Goal: Task Accomplishment & Management: Use online tool/utility

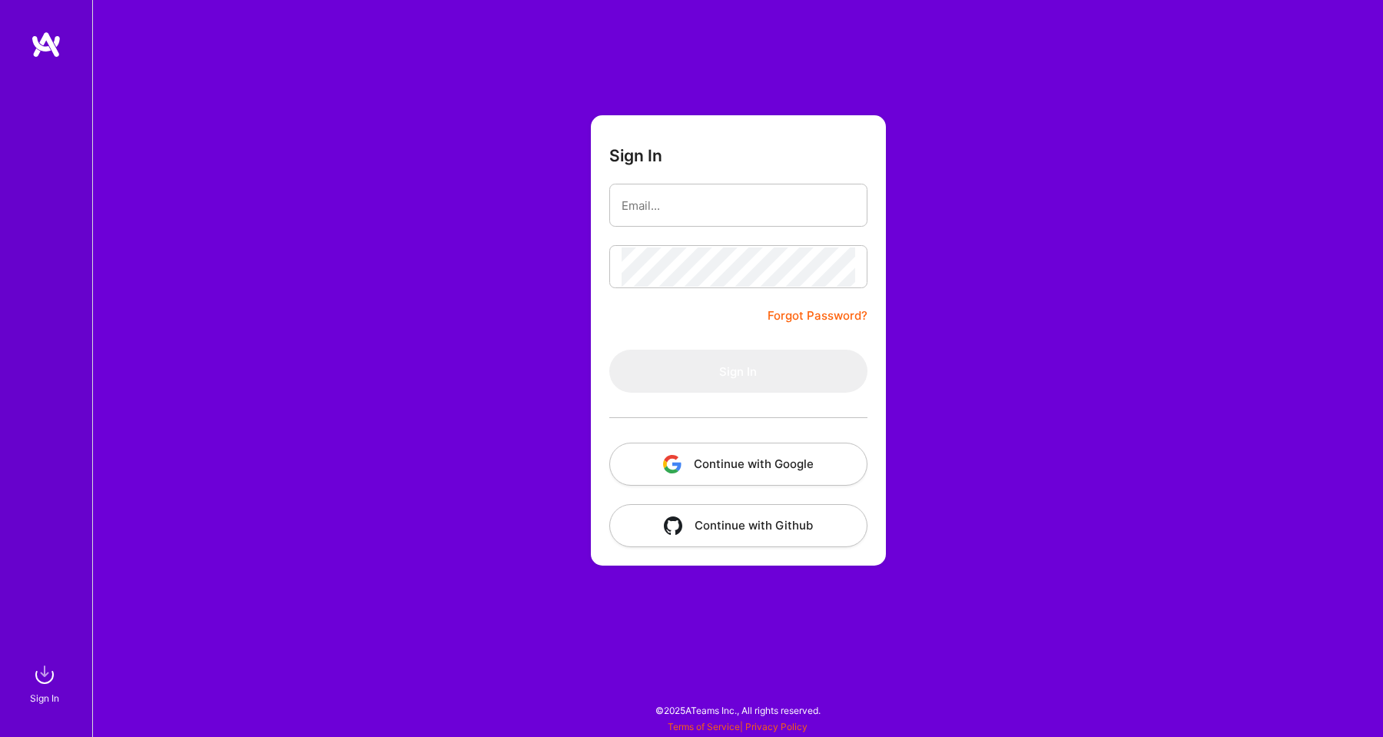
click at [642, 462] on button "Continue with Google" at bounding box center [738, 464] width 258 height 43
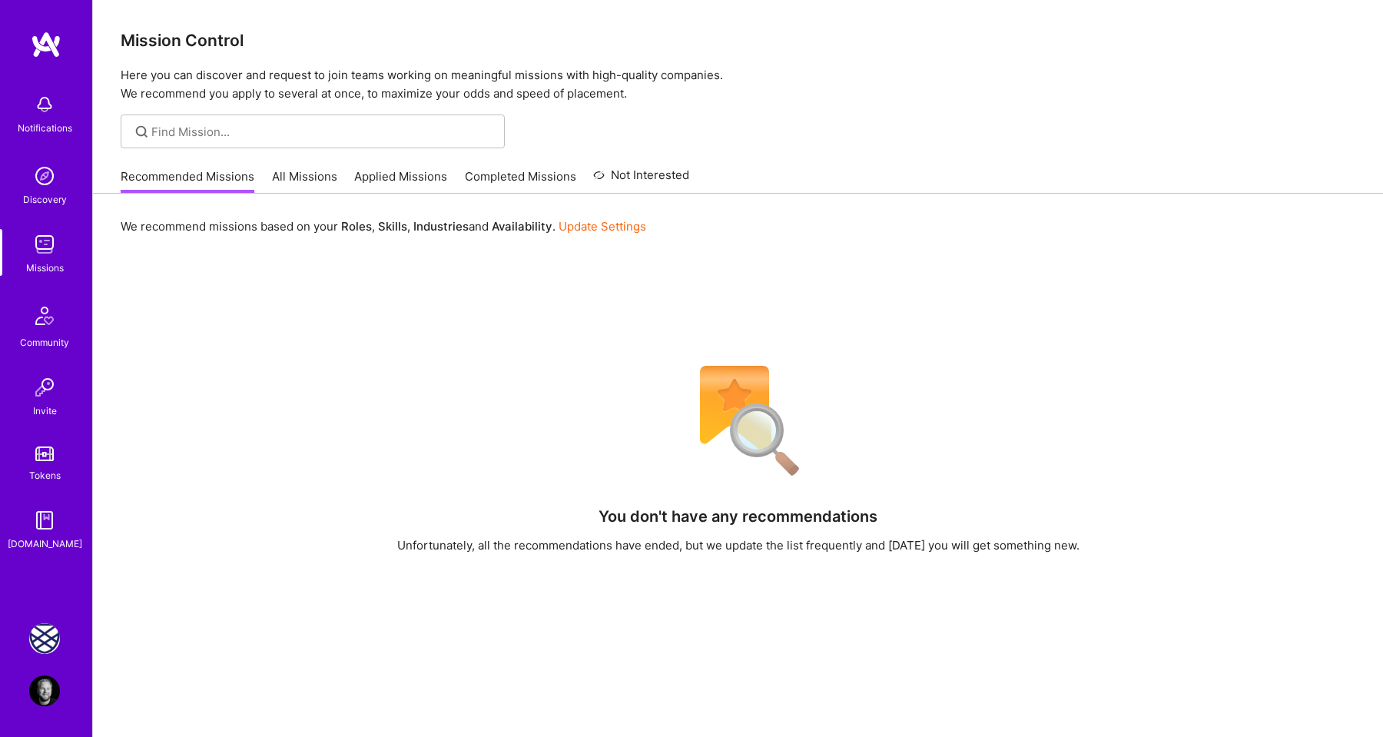
click at [49, 633] on img at bounding box center [44, 638] width 31 height 31
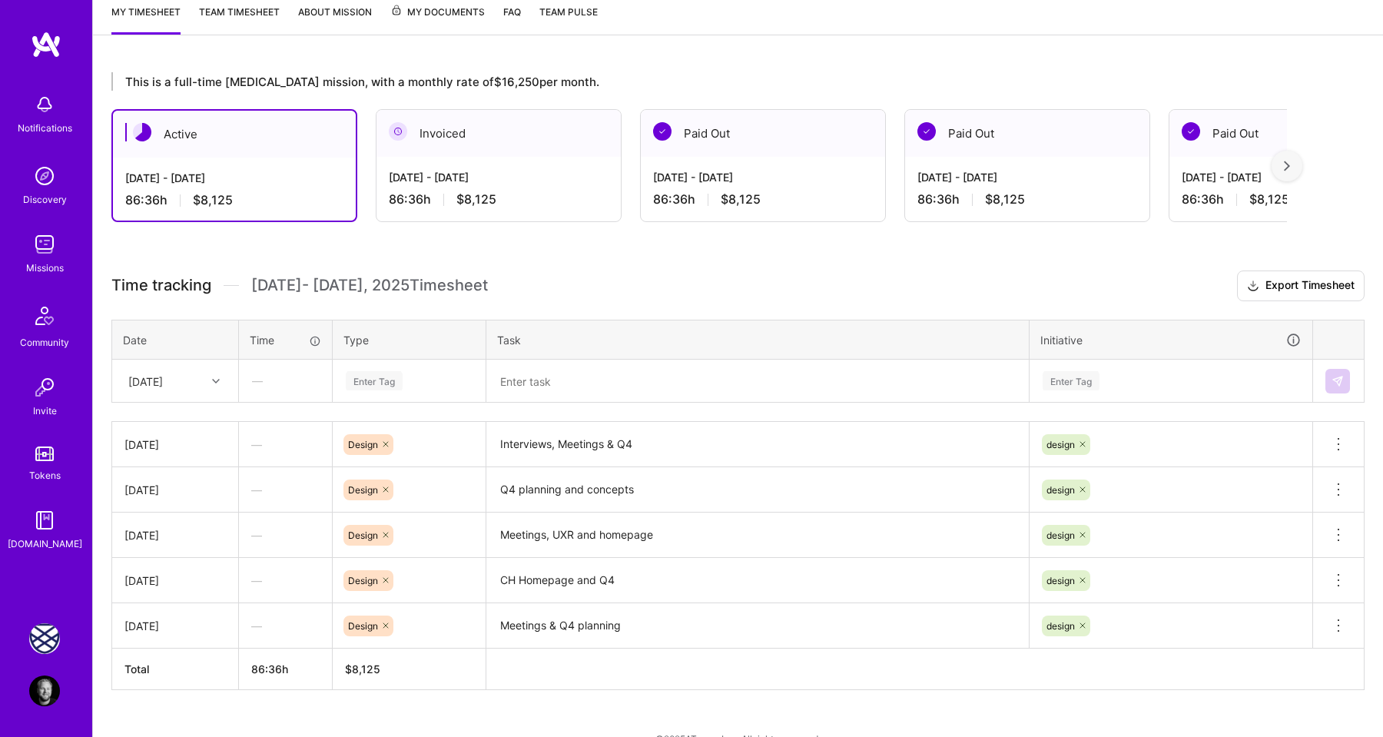
scroll to position [232, 0]
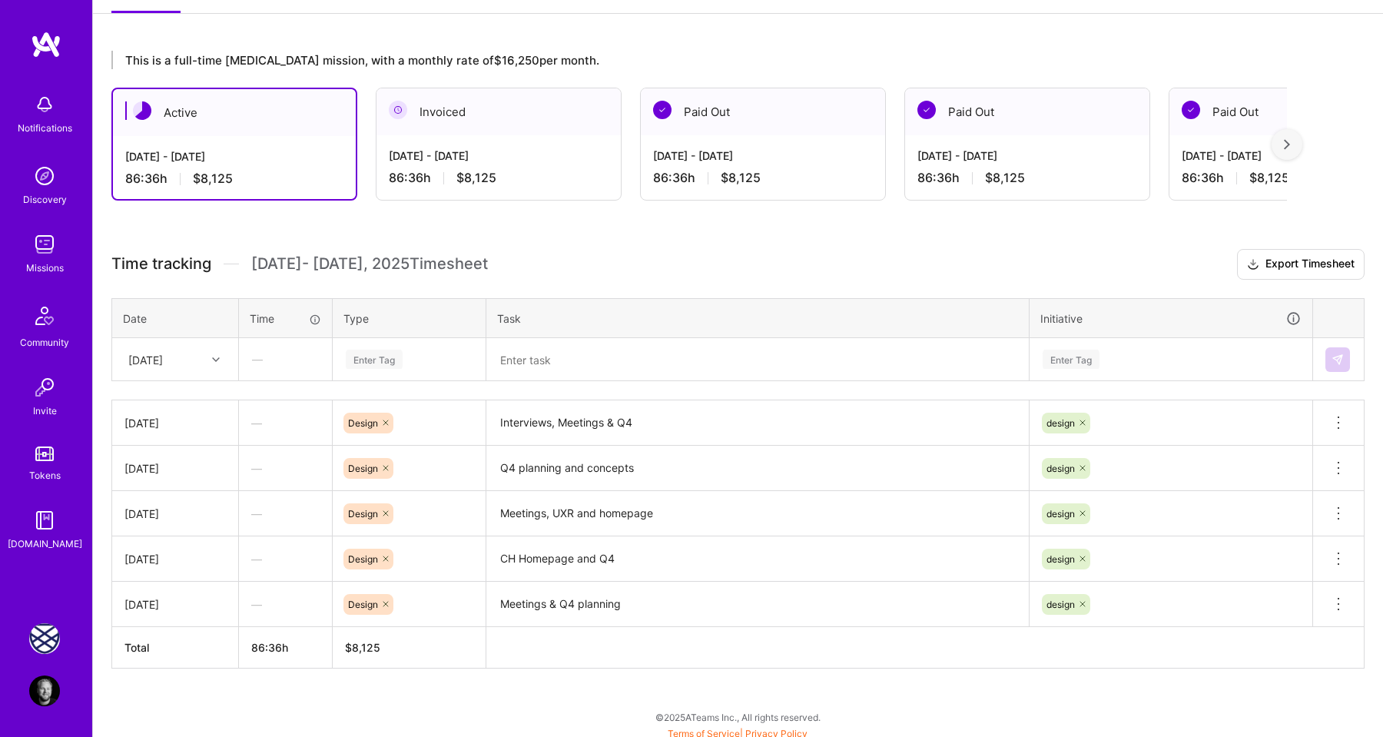
click at [380, 358] on div "Enter Tag" at bounding box center [374, 359] width 57 height 24
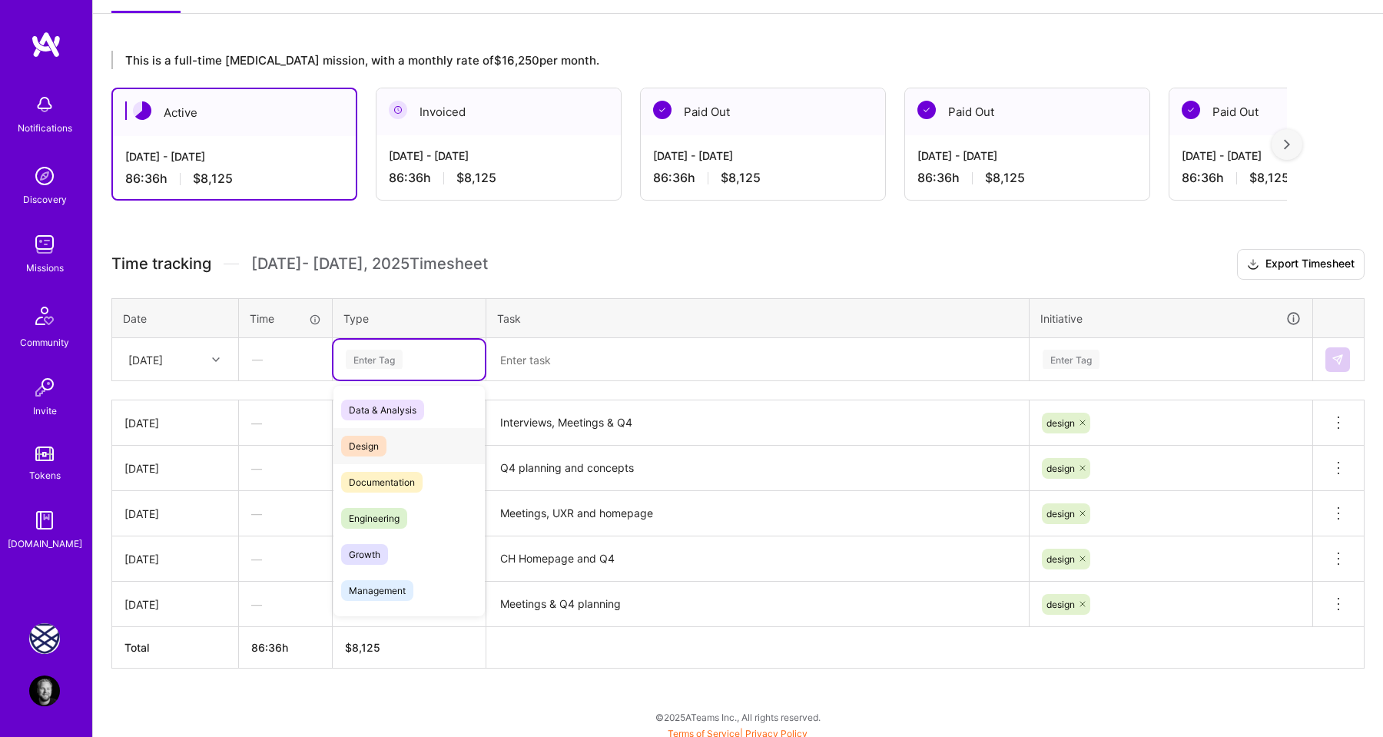
click at [367, 436] on span "Design" at bounding box center [363, 446] width 45 height 21
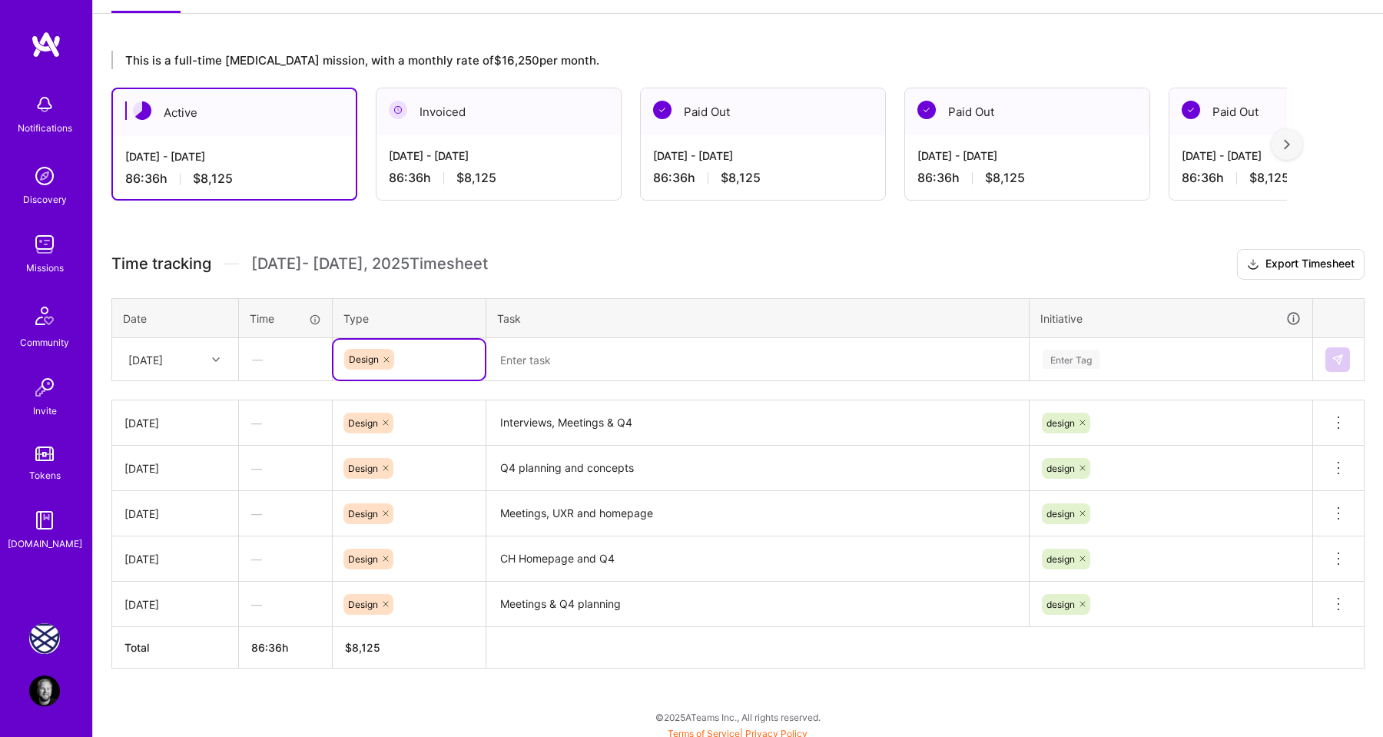
click at [529, 362] on textarea at bounding box center [757, 360] width 539 height 40
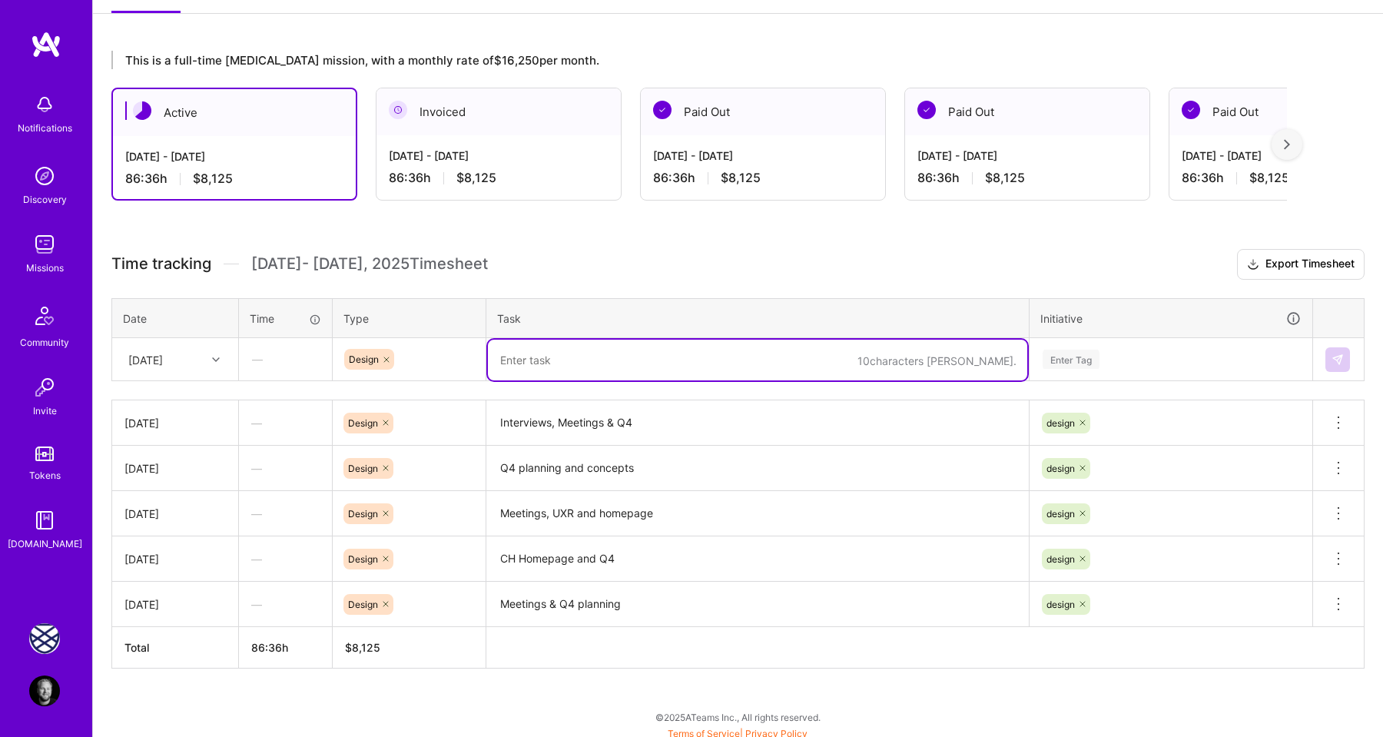
click at [557, 422] on textarea "Interviews, Meetings & Q4" at bounding box center [757, 423] width 539 height 42
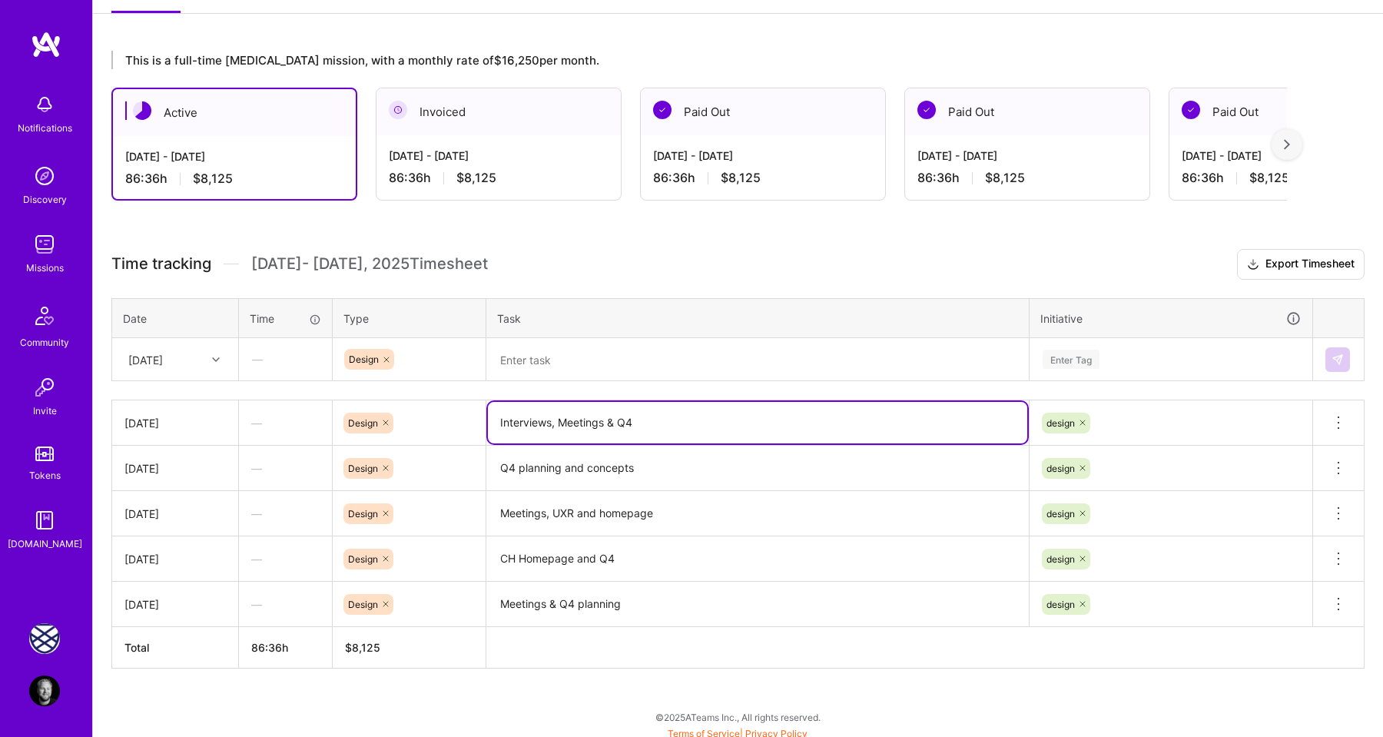
click at [557, 422] on textarea "Interviews, Meetings & Q4" at bounding box center [757, 422] width 539 height 41
click at [534, 352] on textarea at bounding box center [757, 360] width 539 height 41
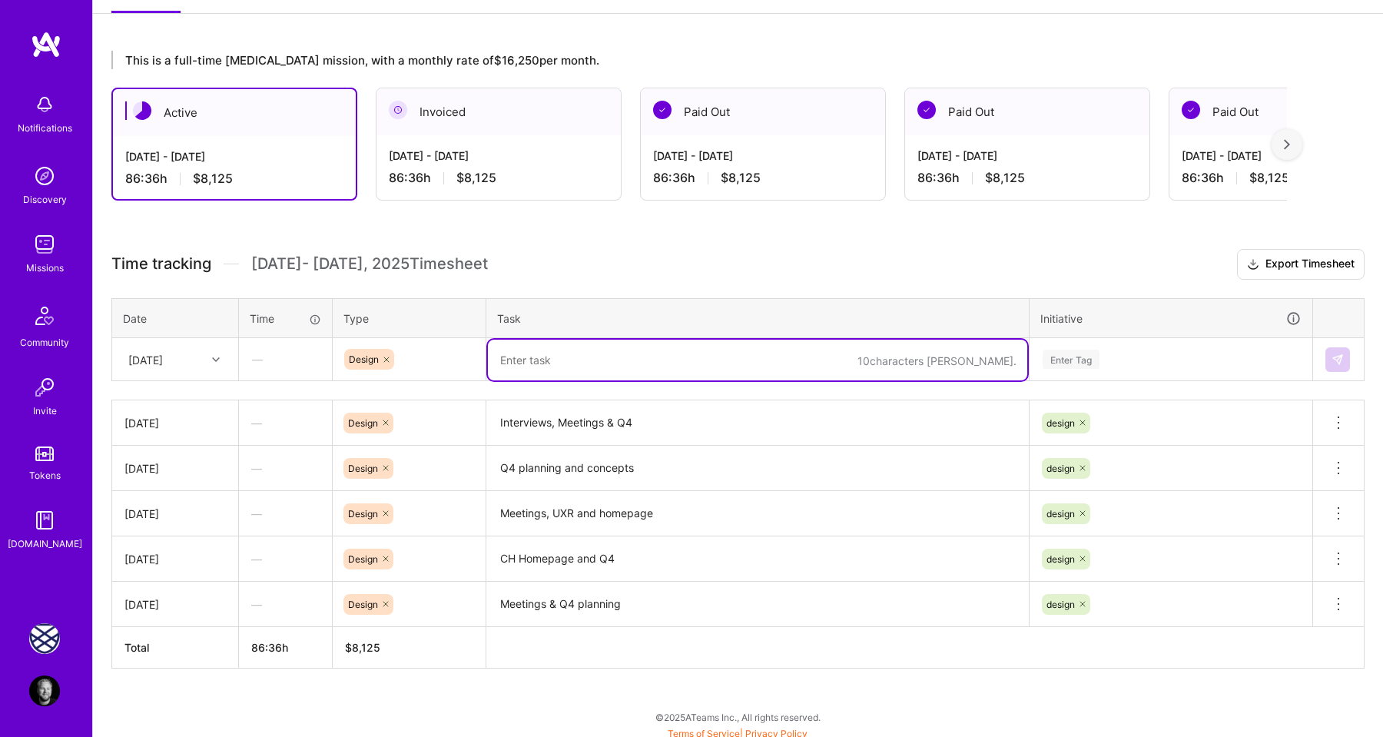
paste textarea "Interviews, Meetings & Q4"
click at [545, 361] on textarea "Interviews, Meetings & Q4" at bounding box center [757, 360] width 539 height 41
drag, startPoint x: 632, startPoint y: 360, endPoint x: 683, endPoint y: 361, distance: 51.5
click at [683, 361] on textarea "User Interviews, Meetings & Q4" at bounding box center [757, 360] width 539 height 41
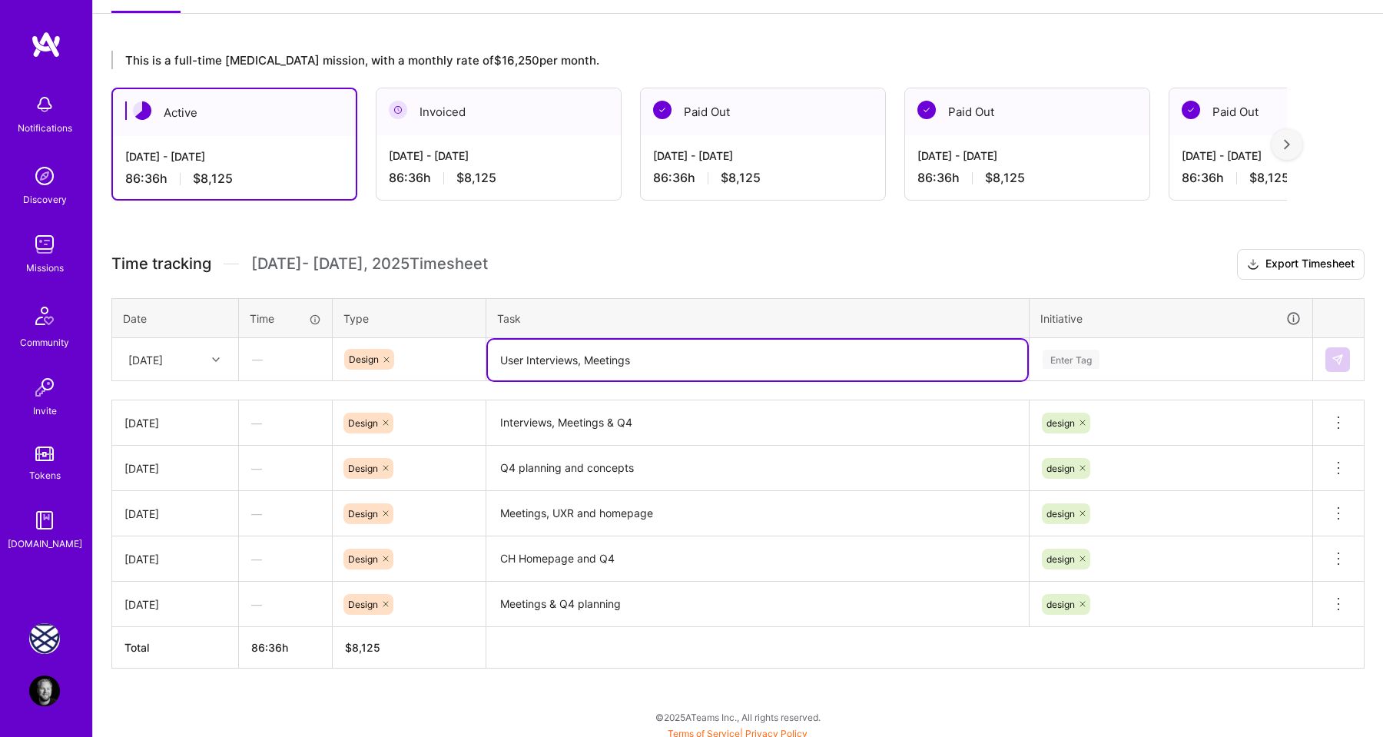
type textarea "User Interviews, Meetings"
click at [1064, 353] on div "Enter Tag" at bounding box center [1071, 359] width 57 height 24
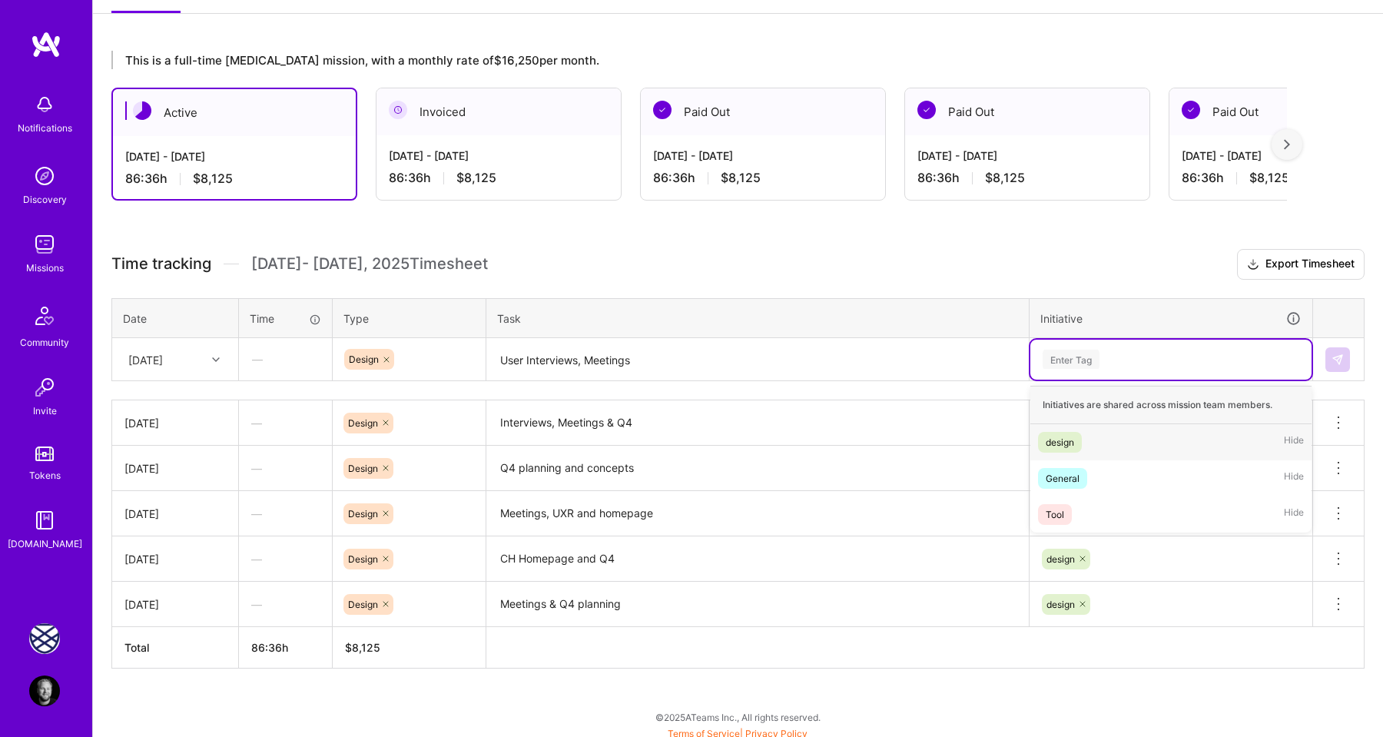
click at [1070, 433] on span "design" at bounding box center [1060, 442] width 44 height 21
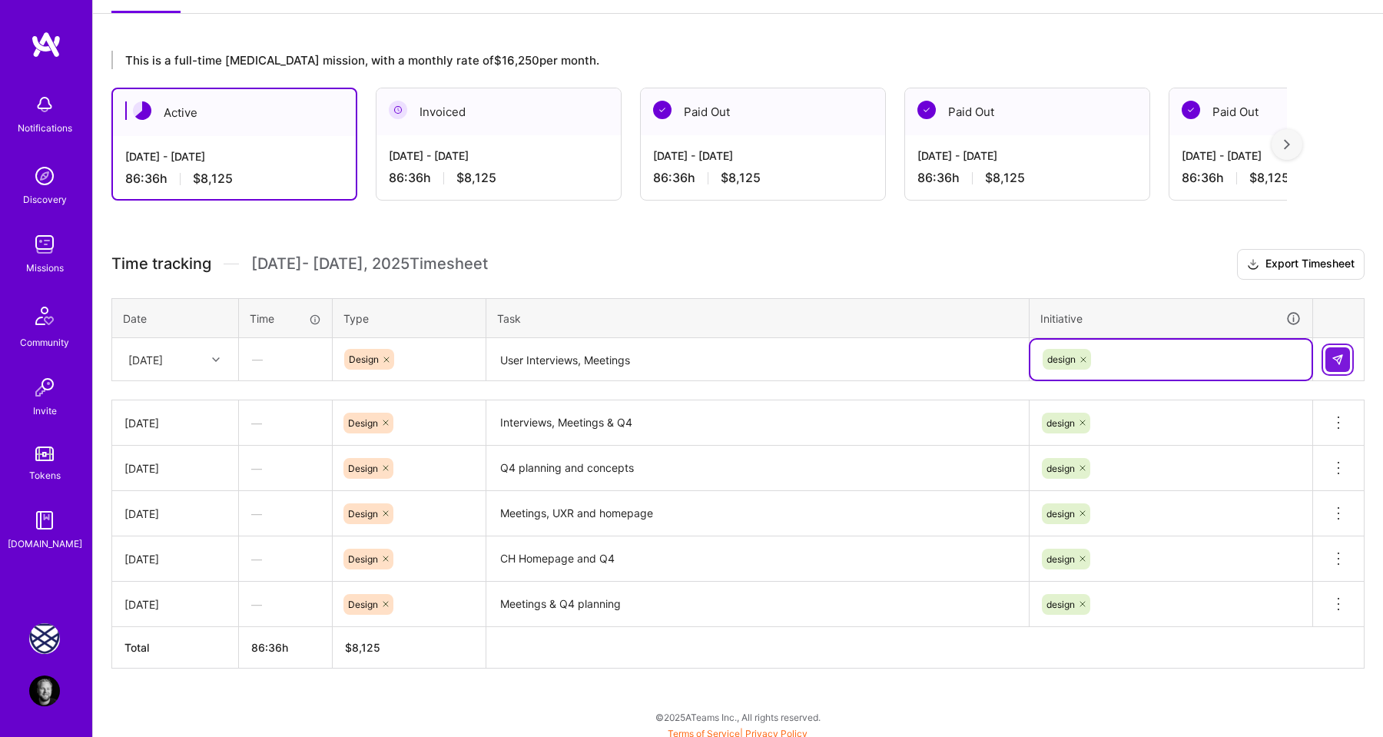
click at [1342, 357] on img at bounding box center [1338, 359] width 12 height 12
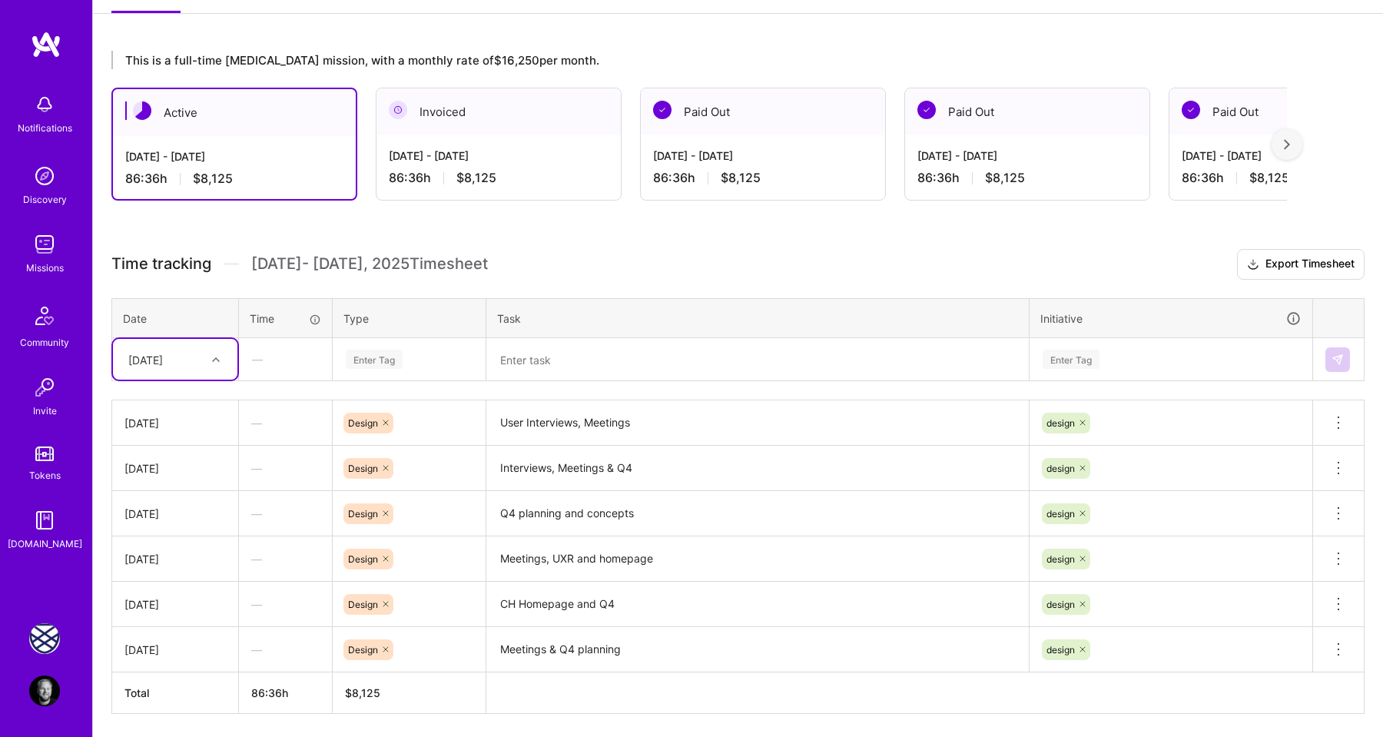
click at [213, 360] on icon at bounding box center [216, 360] width 8 height 8
click at [184, 459] on div "[DATE]" at bounding box center [175, 457] width 124 height 28
click at [370, 364] on div "Enter Tag" at bounding box center [374, 359] width 57 height 24
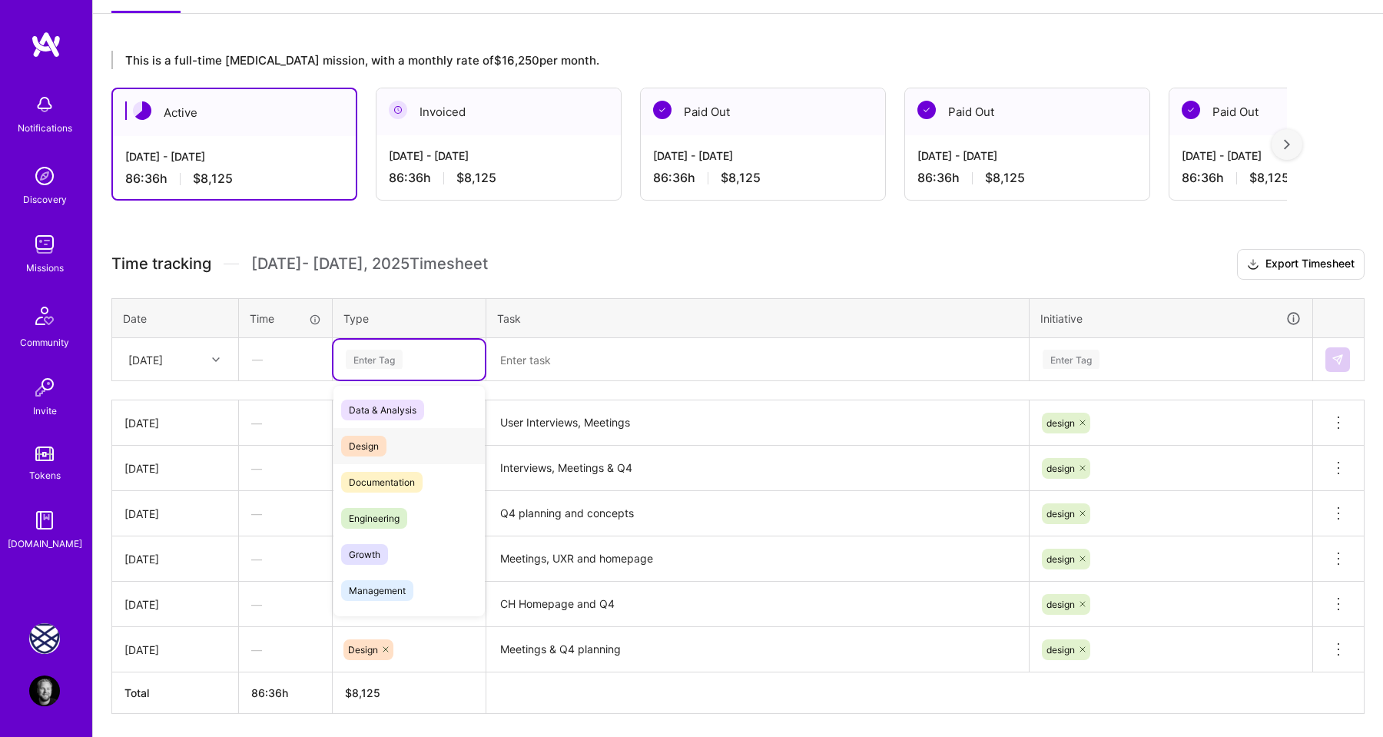
click at [378, 448] on span "Design" at bounding box center [363, 446] width 45 height 21
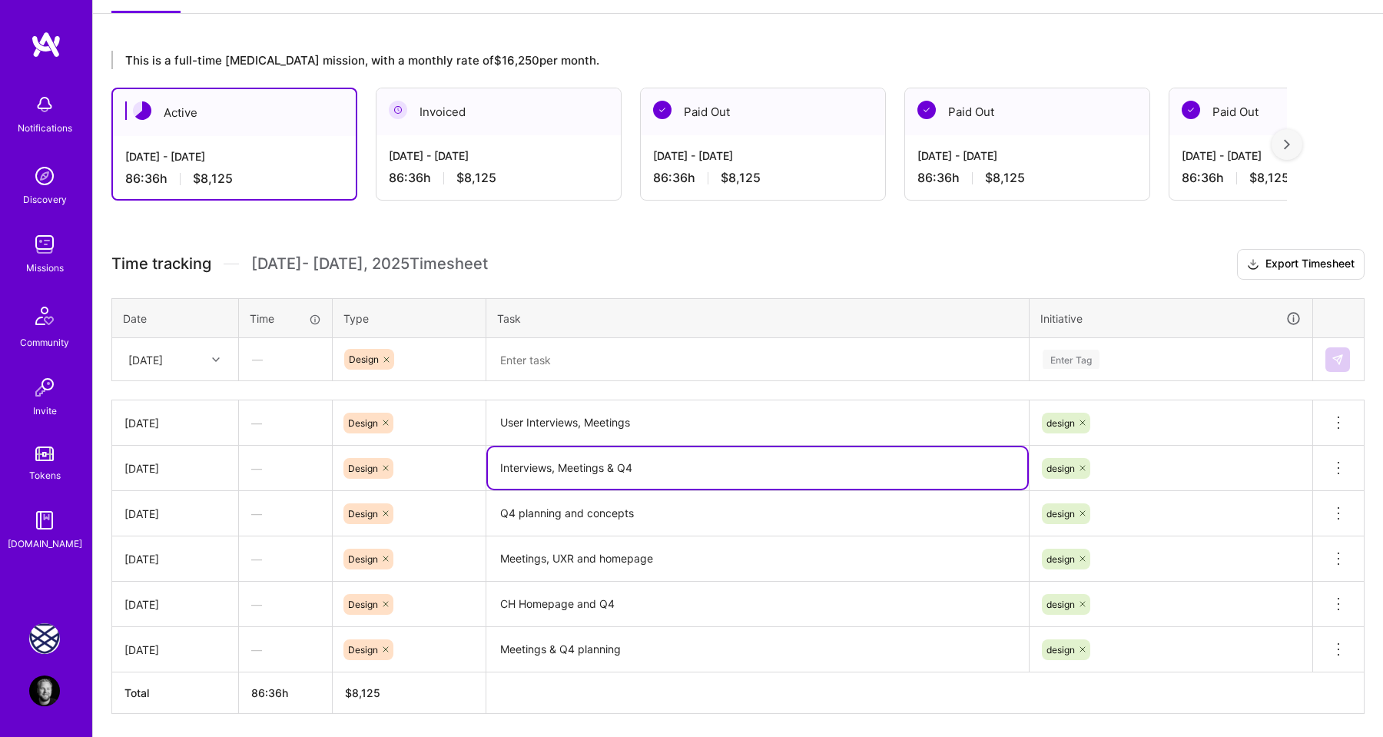
click at [565, 465] on textarea "Interviews, Meetings & Q4" at bounding box center [757, 467] width 539 height 41
drag, startPoint x: 560, startPoint y: 466, endPoint x: 652, endPoint y: 469, distance: 91.5
click at [652, 469] on textarea "Interviews, Meetings & Q4" at bounding box center [757, 467] width 539 height 41
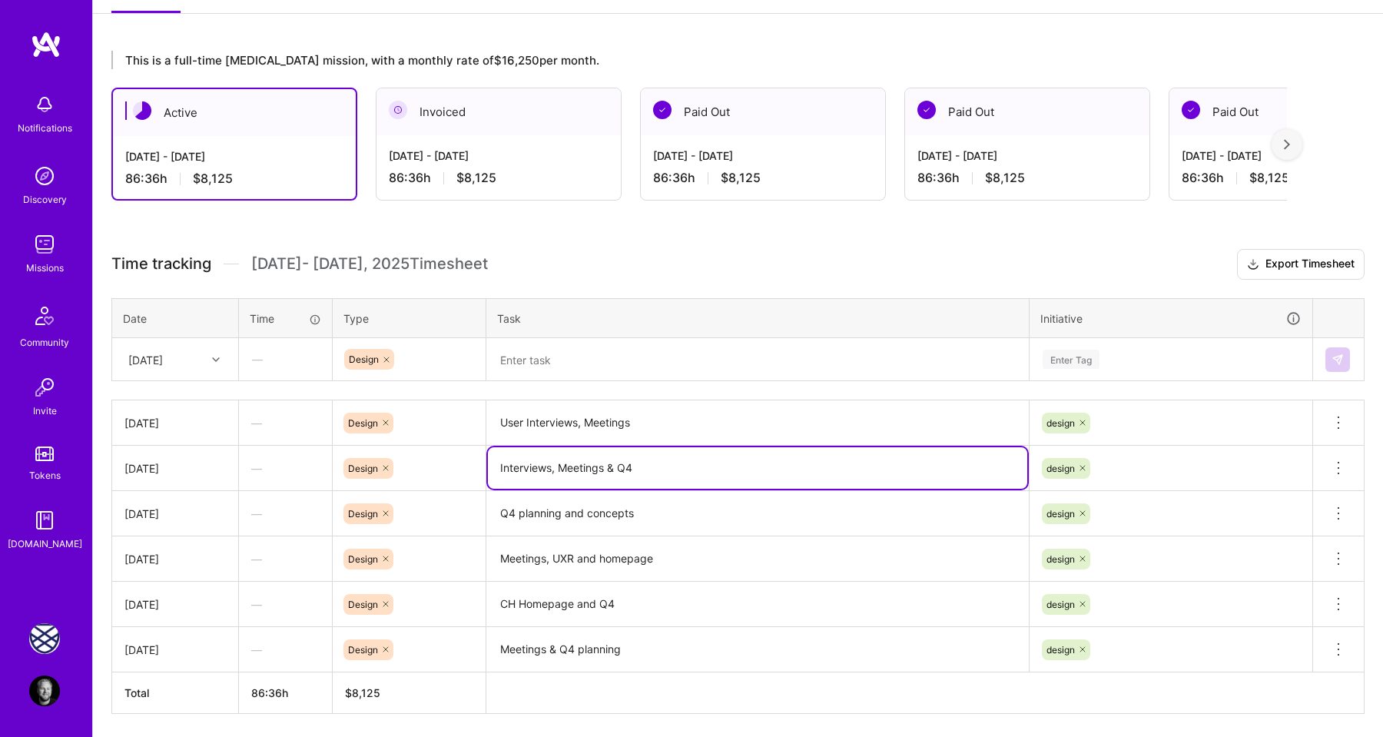
click at [522, 358] on textarea at bounding box center [757, 360] width 539 height 41
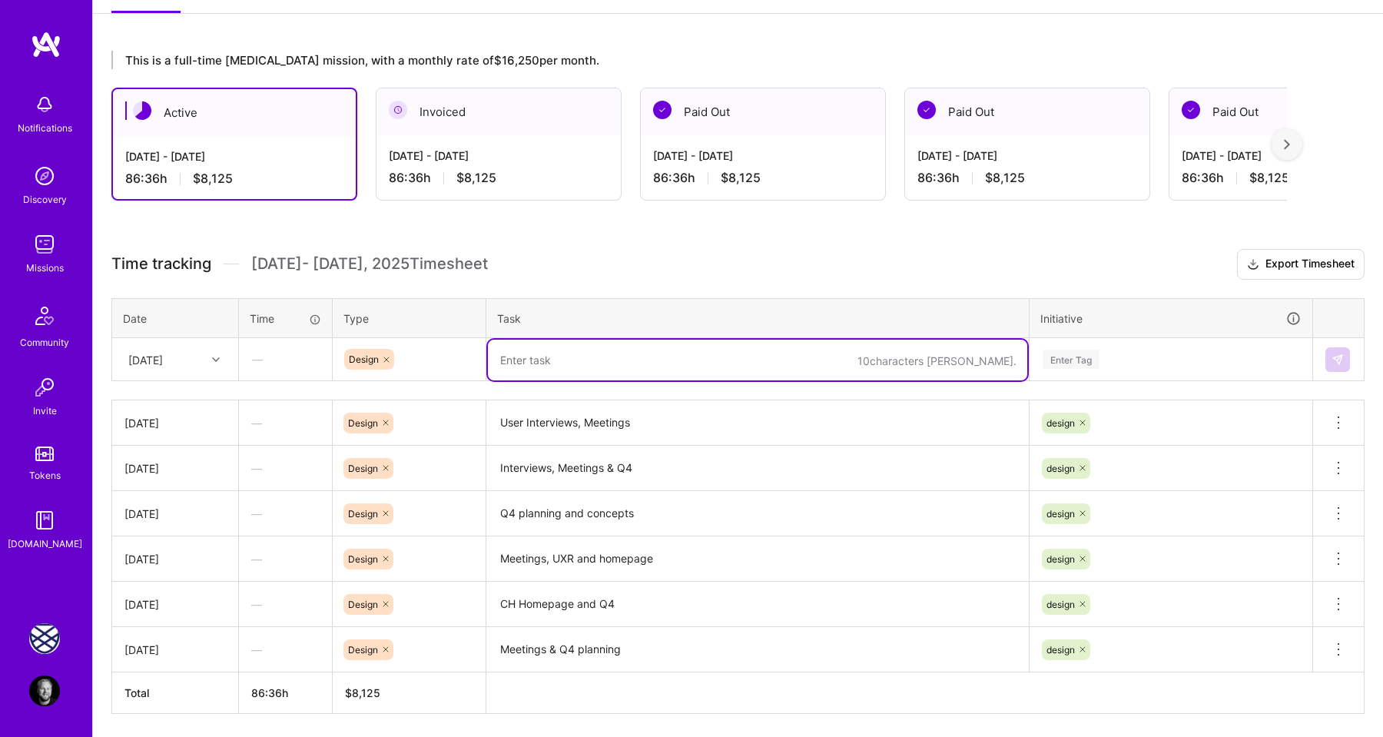
paste textarea "Meetings & Q4"
type textarea "Meetings & Q4"
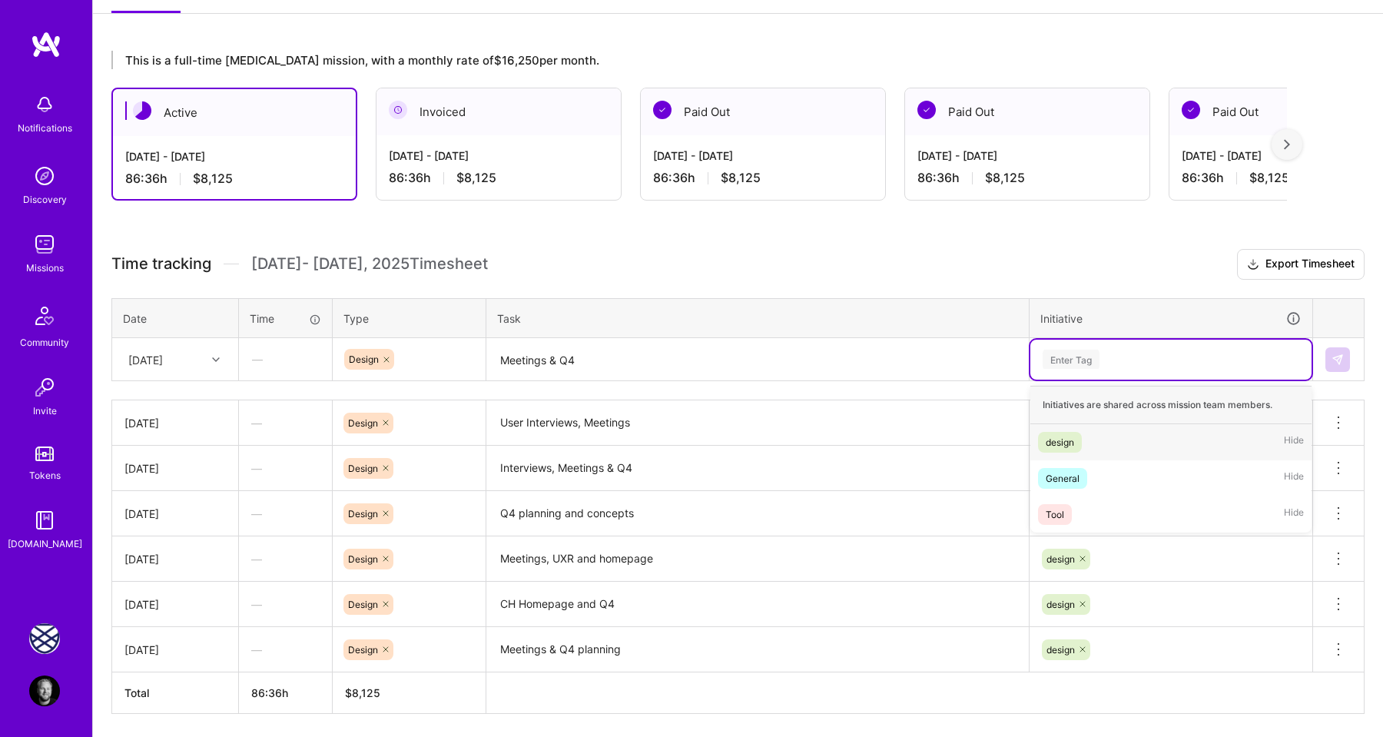
click at [1063, 358] on div "Enter Tag" at bounding box center [1071, 359] width 57 height 24
click at [1068, 434] on div "design" at bounding box center [1060, 442] width 28 height 16
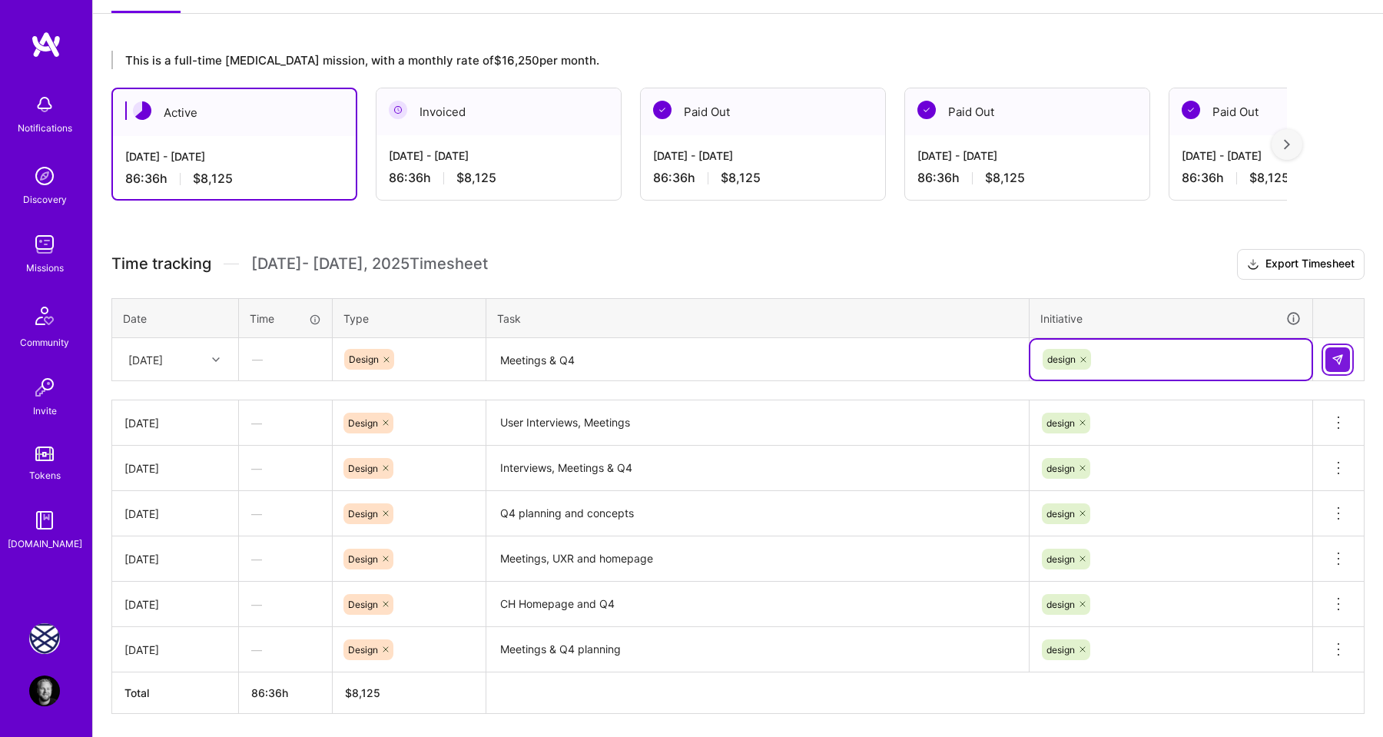
click at [1338, 357] on img at bounding box center [1338, 359] width 12 height 12
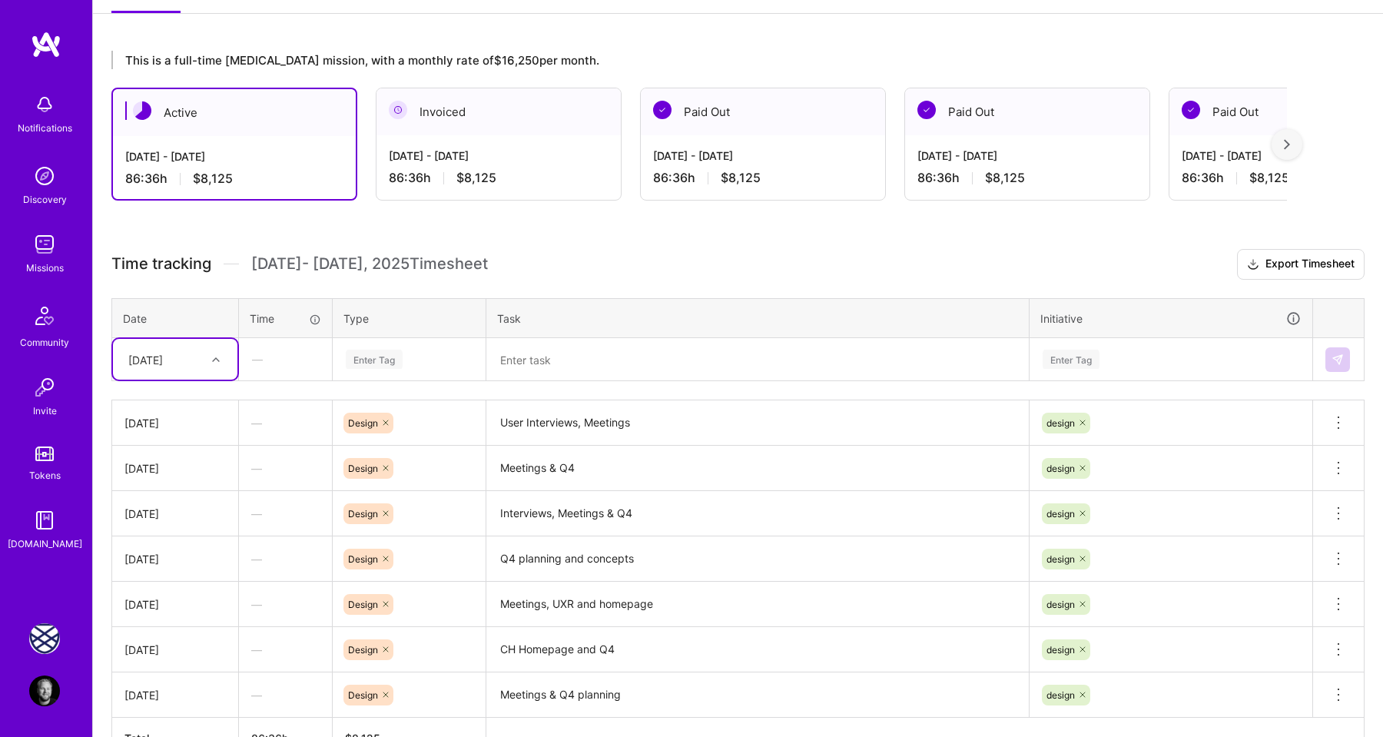
click at [205, 358] on div "[DATE]" at bounding box center [163, 359] width 85 height 25
click at [174, 598] on div "[DATE]" at bounding box center [175, 602] width 124 height 28
click at [368, 361] on div "Enter Tag" at bounding box center [374, 359] width 57 height 24
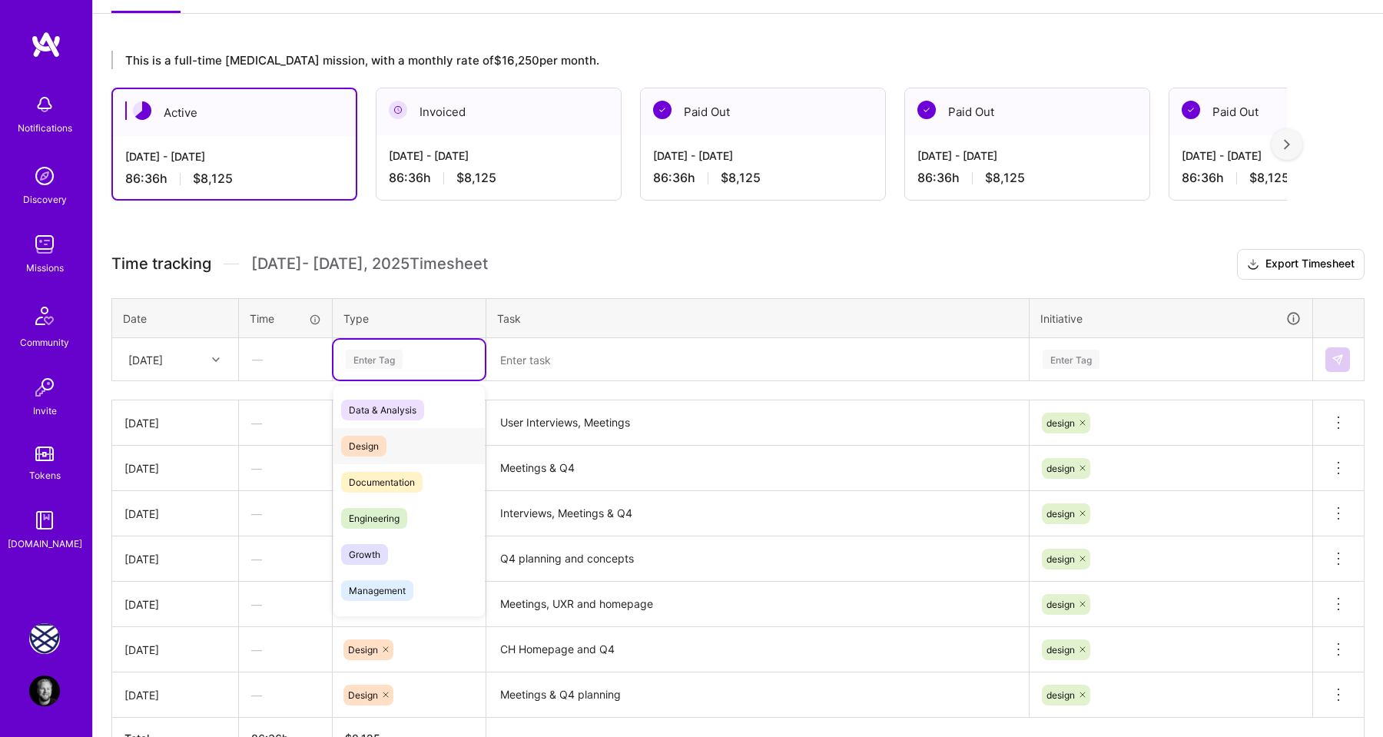
click at [374, 442] on span "Design" at bounding box center [363, 446] width 45 height 21
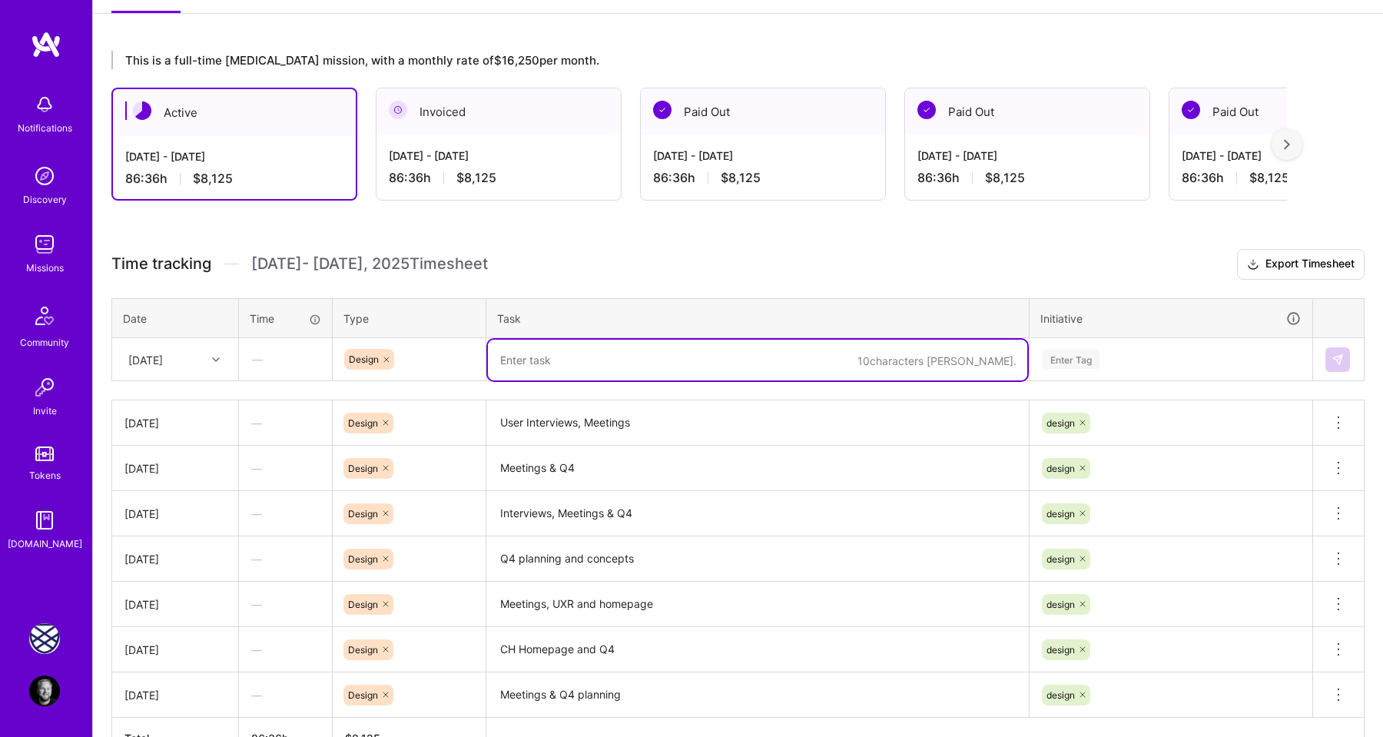
click at [561, 353] on textarea at bounding box center [757, 360] width 539 height 41
paste textarea "Meetings & Q4"
type textarea "Meetings & Q4"
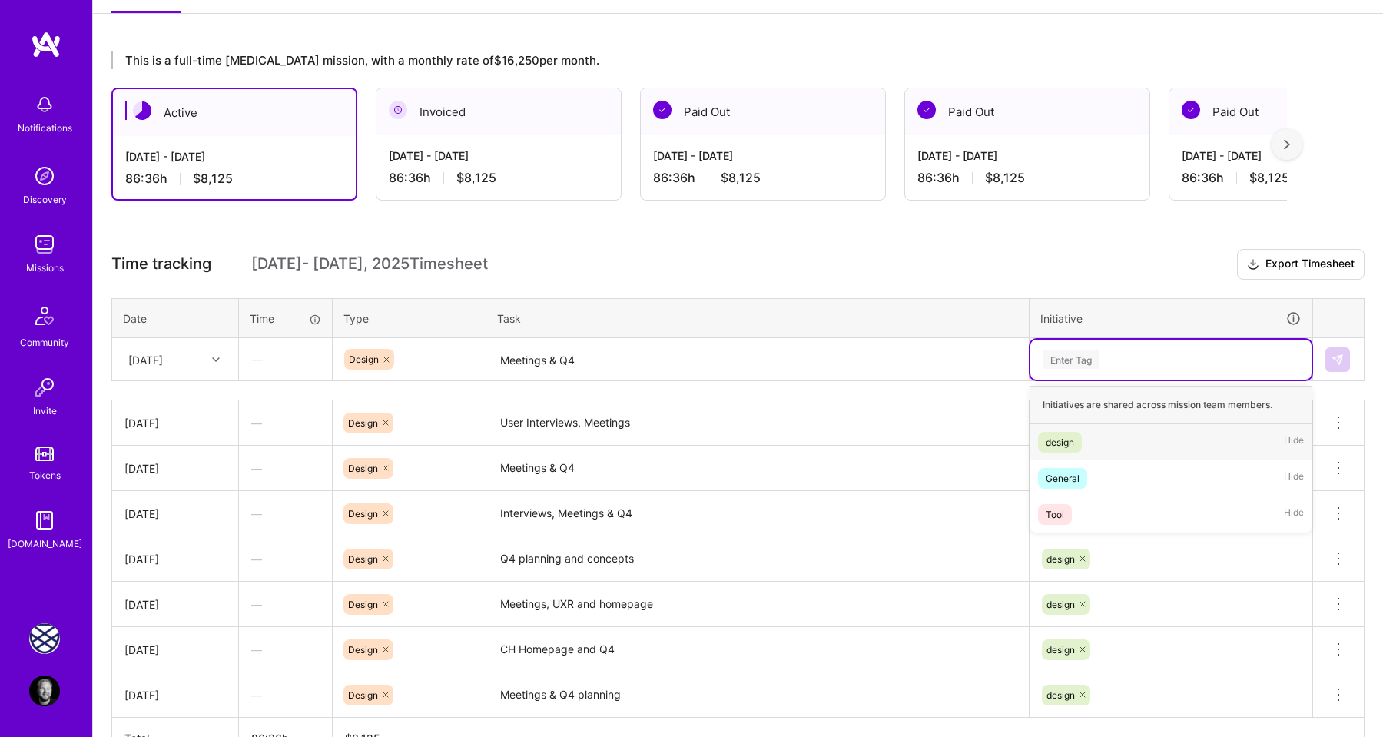
click at [1079, 359] on div "Enter Tag" at bounding box center [1071, 359] width 57 height 24
click at [1063, 453] on div "design Hide" at bounding box center [1170, 442] width 281 height 36
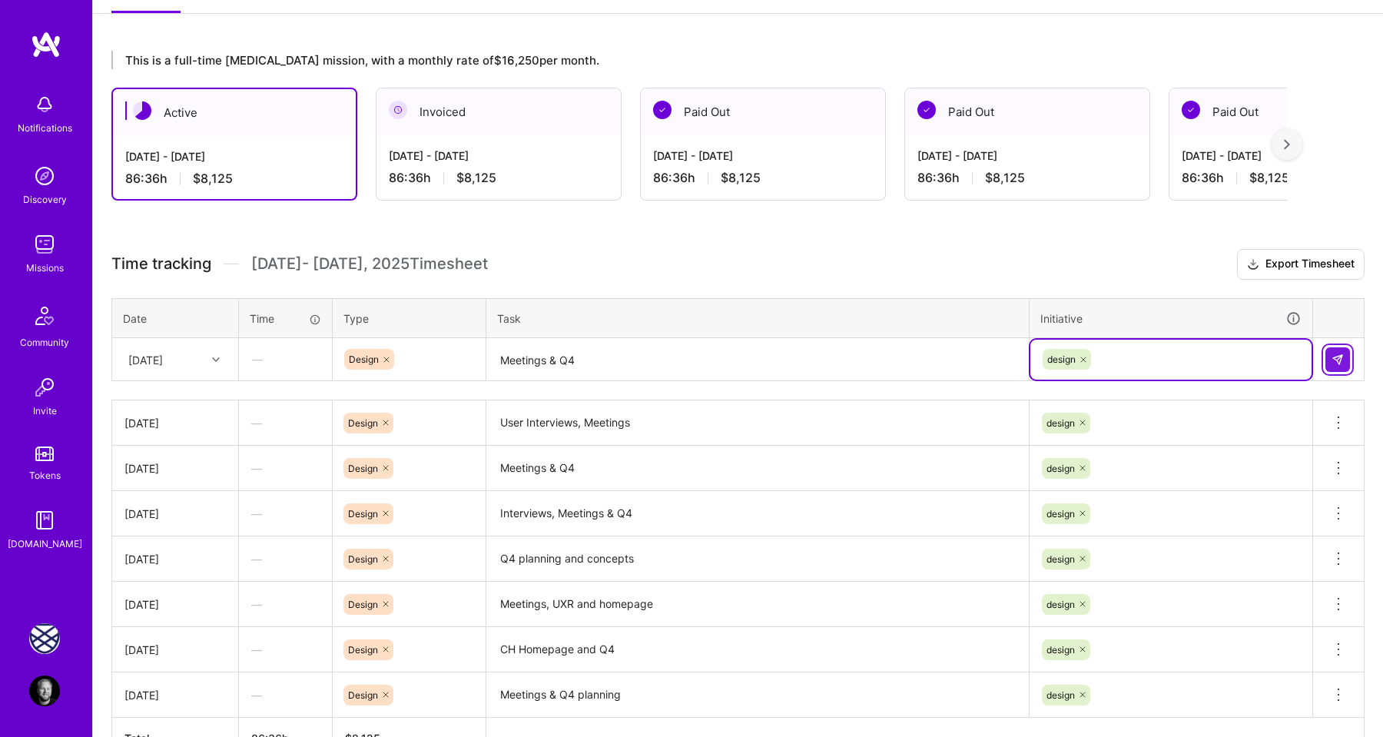
click at [1344, 358] on button at bounding box center [1337, 359] width 25 height 25
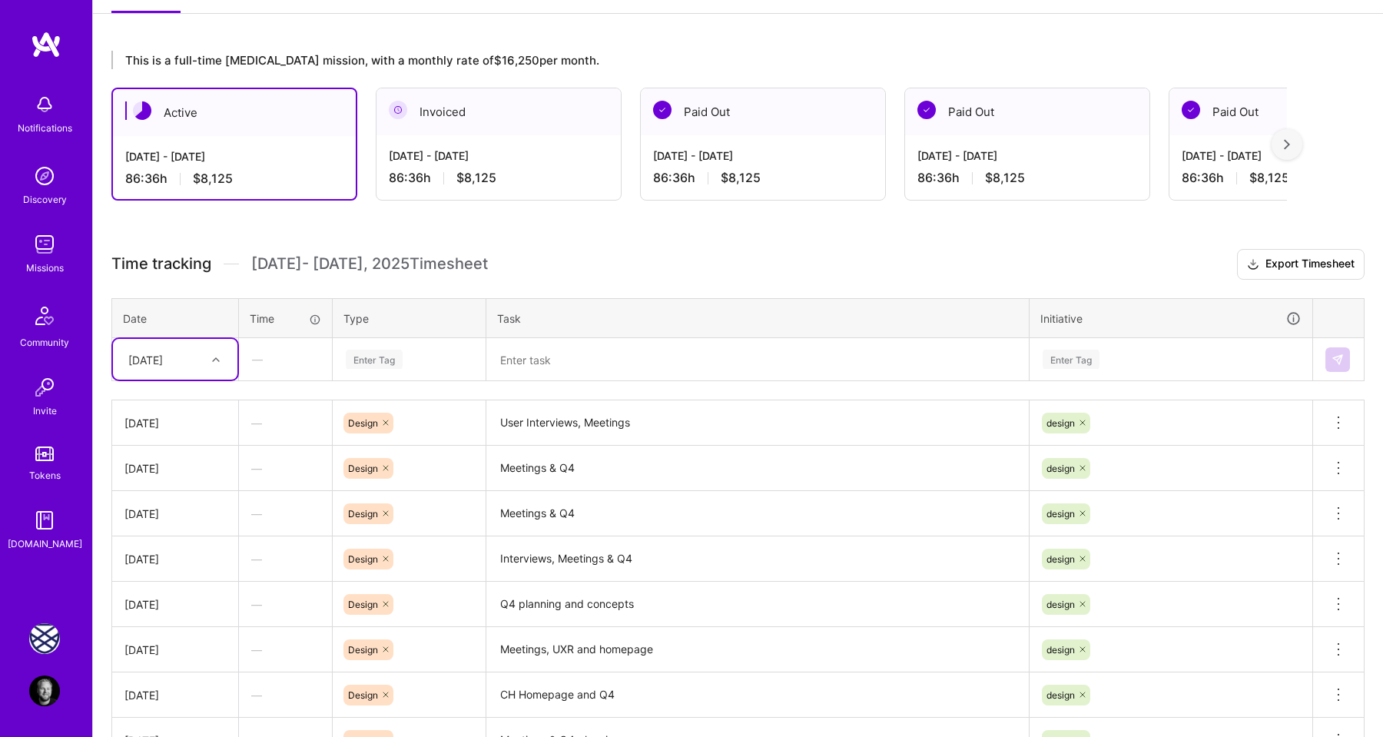
click at [204, 364] on div "[DATE]" at bounding box center [163, 359] width 85 height 25
click at [171, 525] on div "[DATE]" at bounding box center [175, 527] width 124 height 28
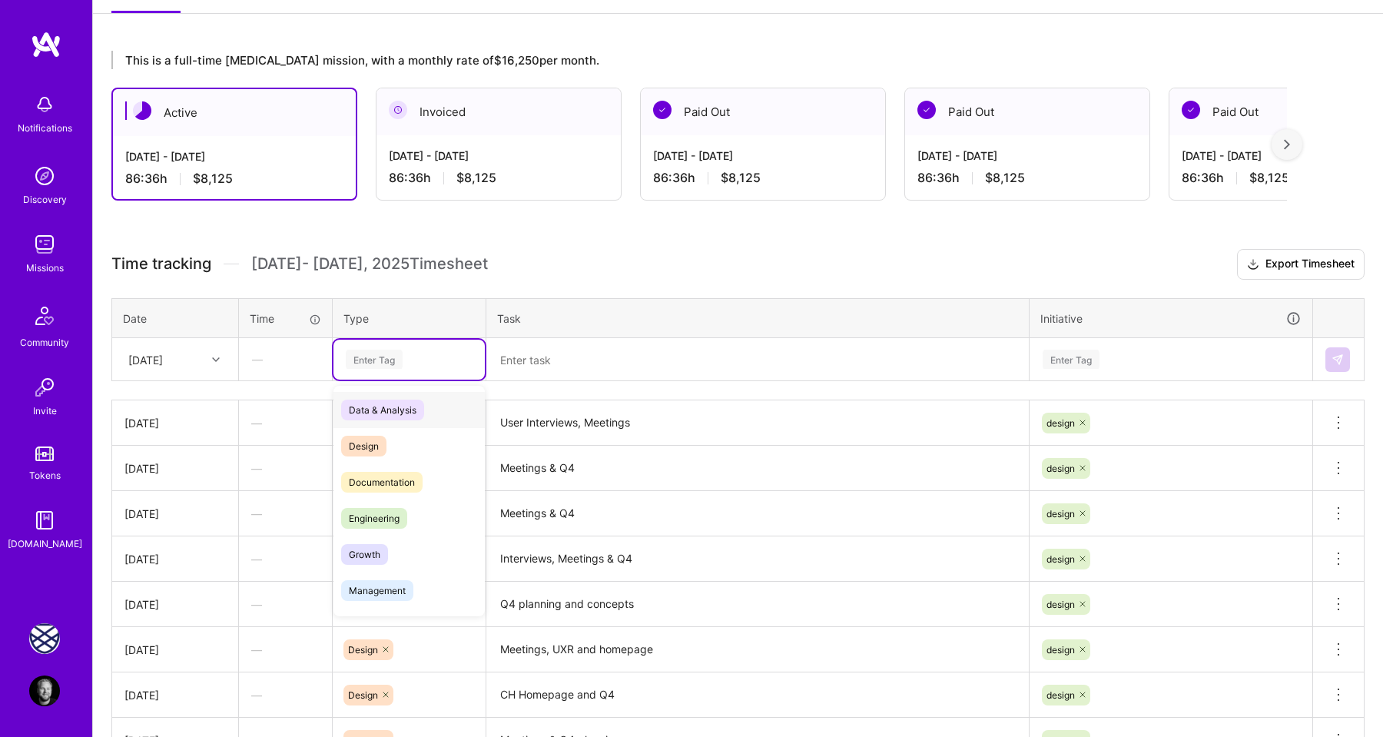
click at [376, 366] on div "Enter Tag" at bounding box center [374, 359] width 57 height 24
click at [376, 444] on span "Design" at bounding box center [363, 446] width 45 height 21
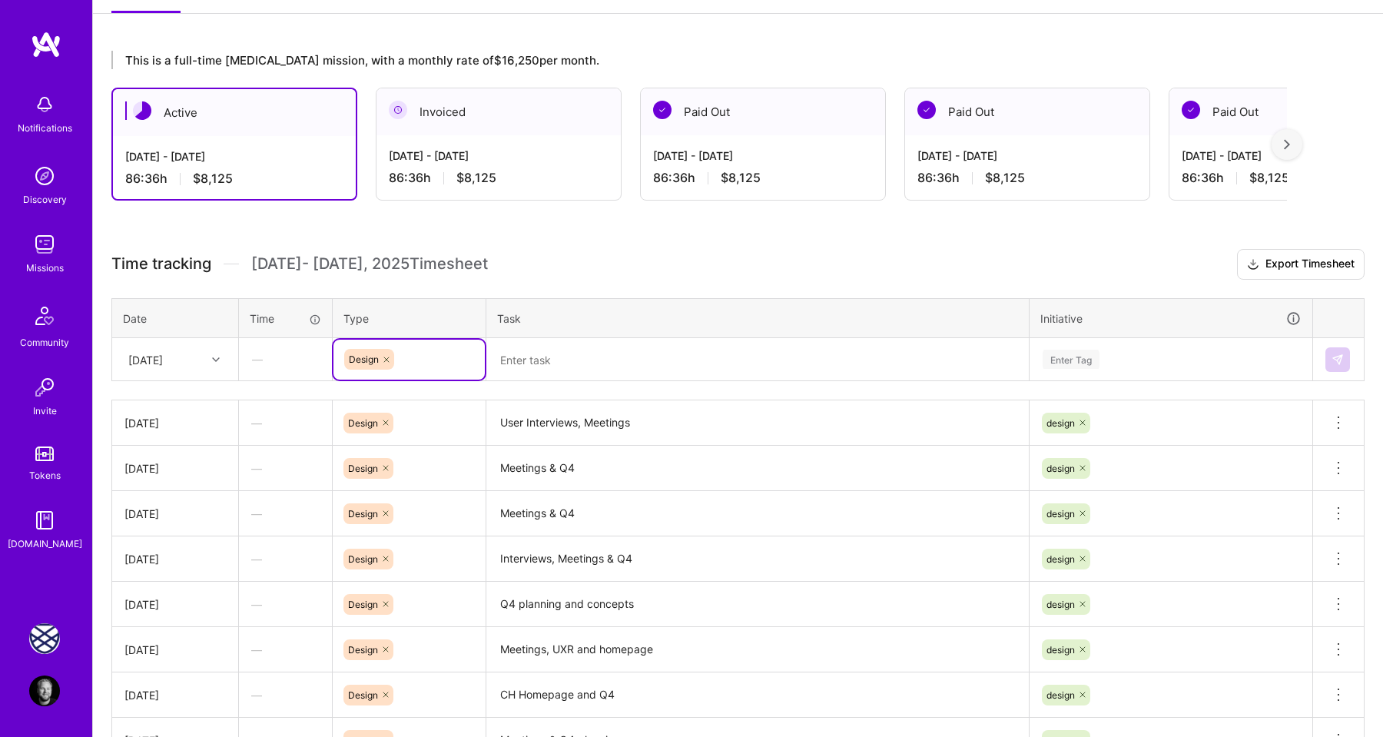
click at [526, 366] on textarea at bounding box center [757, 360] width 539 height 41
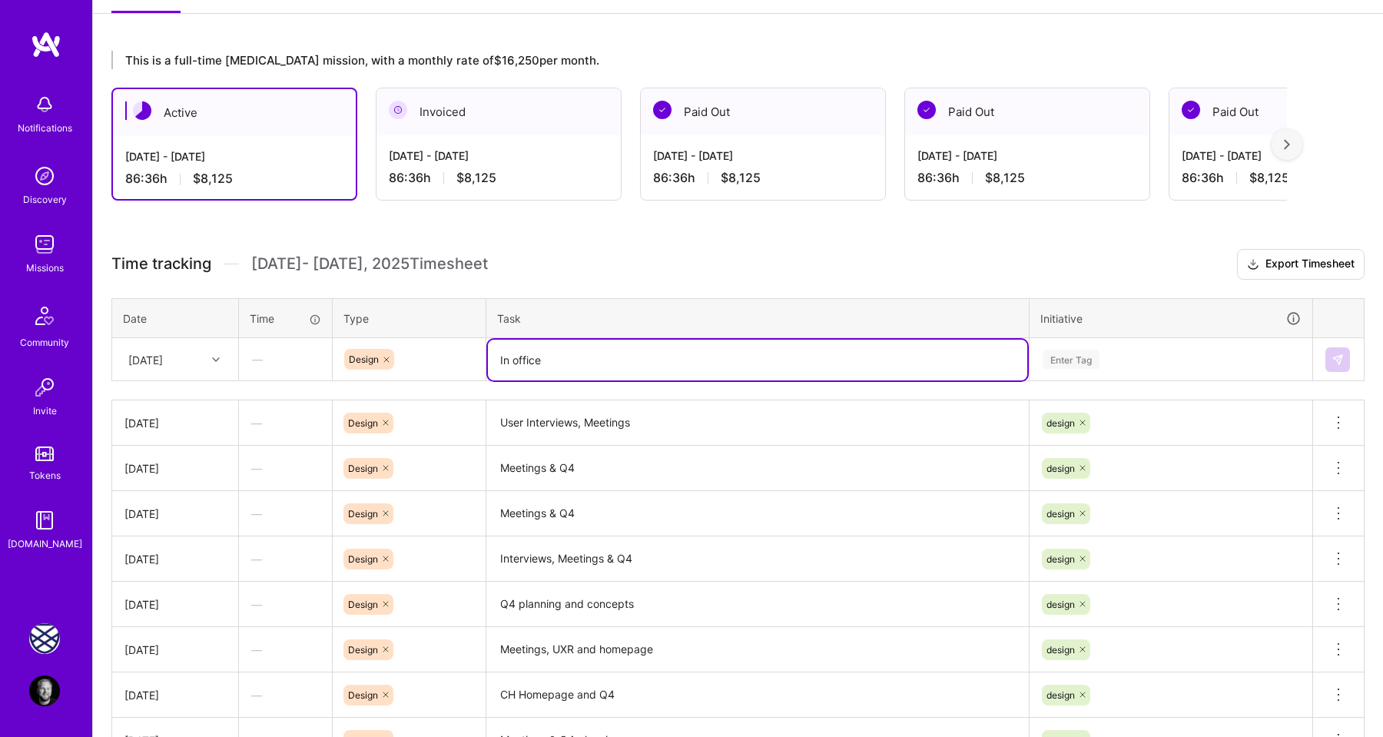
paste textarea "Meetings & Q4"
drag, startPoint x: 627, startPoint y: 363, endPoint x: 596, endPoint y: 363, distance: 30.7
click at [596, 363] on textarea "In office Meetings & Q4" at bounding box center [757, 360] width 539 height 41
type textarea "In office Meetings"
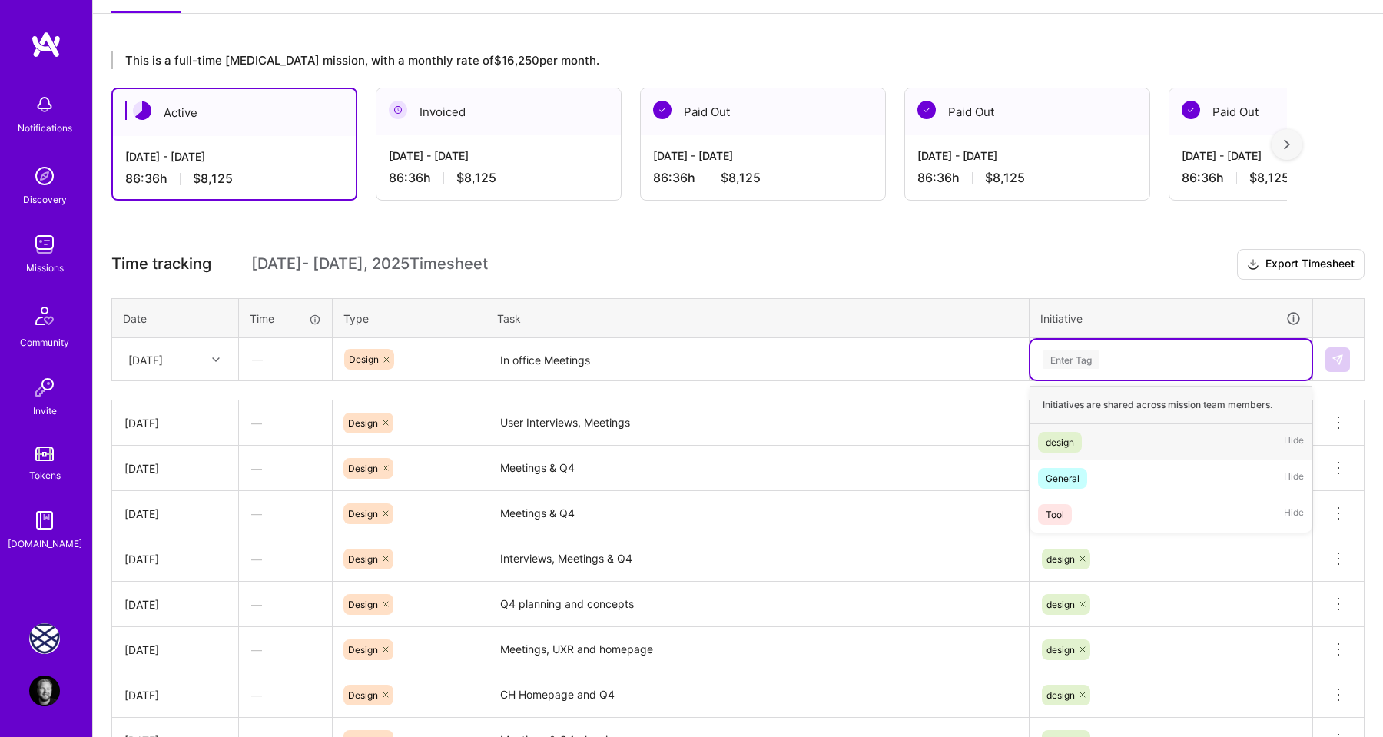
click at [1089, 351] on div "Enter Tag" at bounding box center [1071, 359] width 57 height 24
click at [1074, 436] on div "design" at bounding box center [1060, 442] width 28 height 16
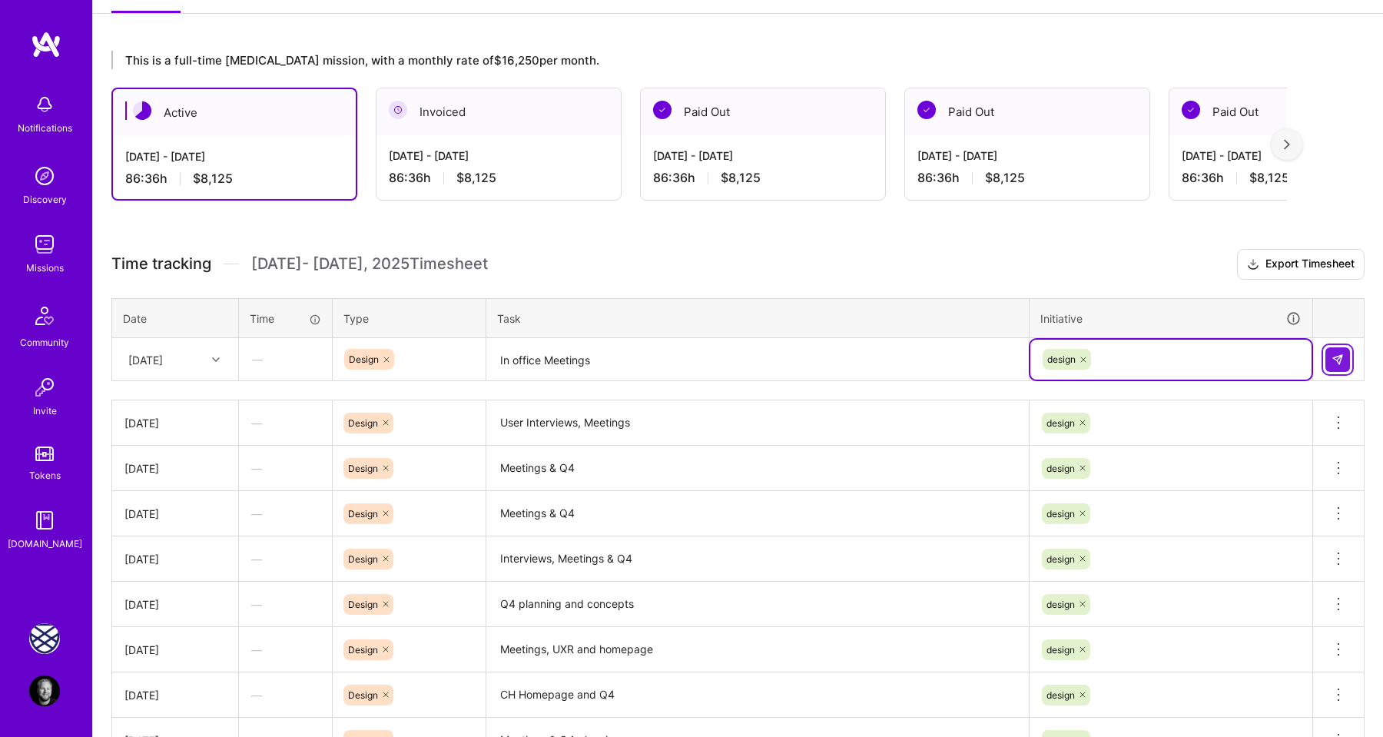
click at [1337, 360] on img at bounding box center [1338, 359] width 12 height 12
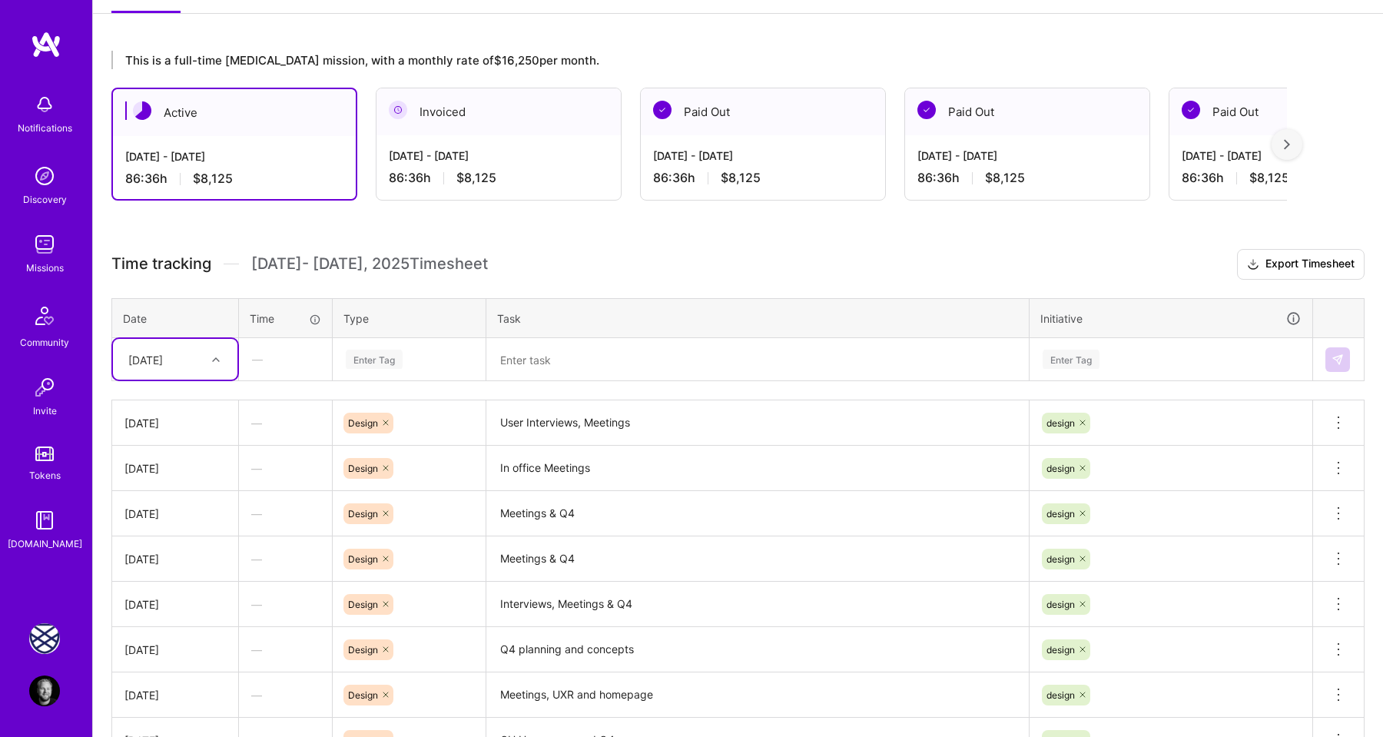
click at [203, 362] on div "[DATE]" at bounding box center [163, 359] width 85 height 25
click at [164, 517] on div "[DATE]" at bounding box center [175, 513] width 124 height 28
click at [387, 356] on div "Enter Tag" at bounding box center [374, 359] width 57 height 24
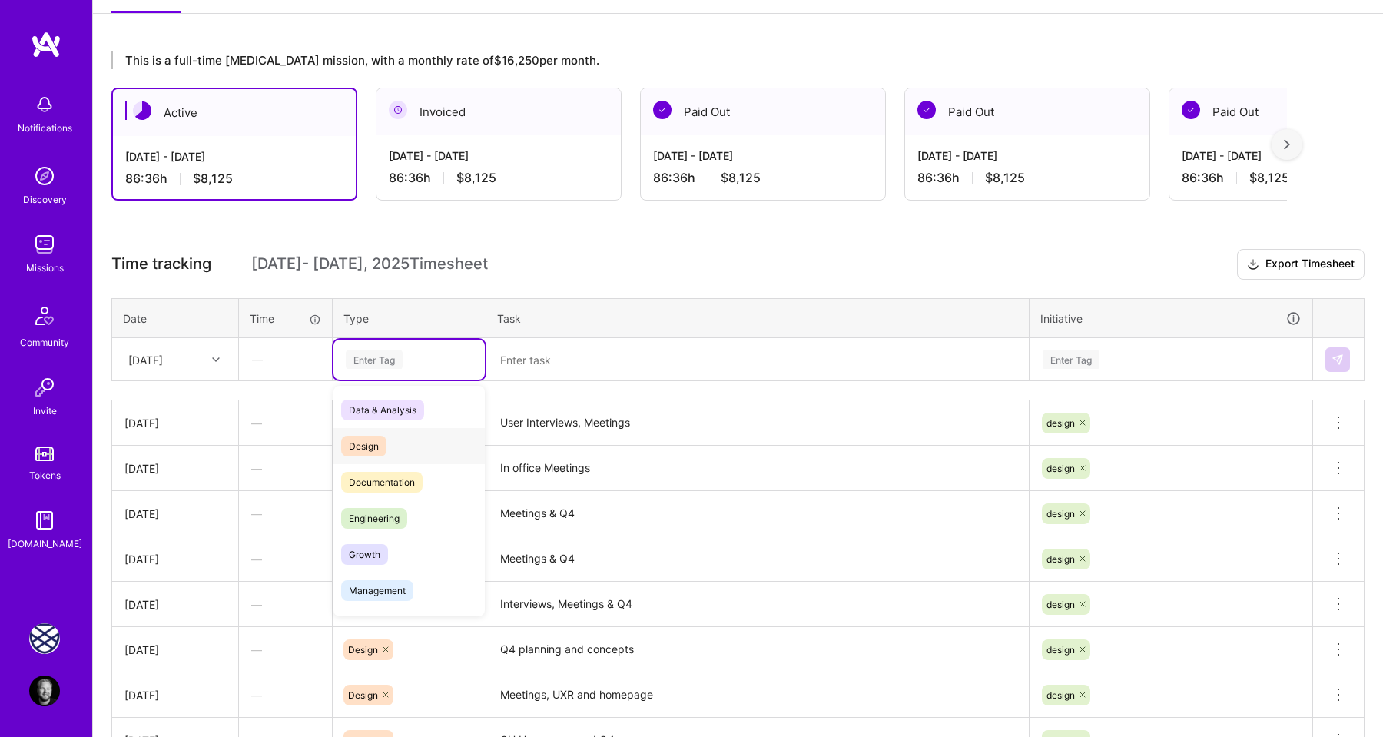
click at [370, 444] on span "Design" at bounding box center [363, 446] width 45 height 21
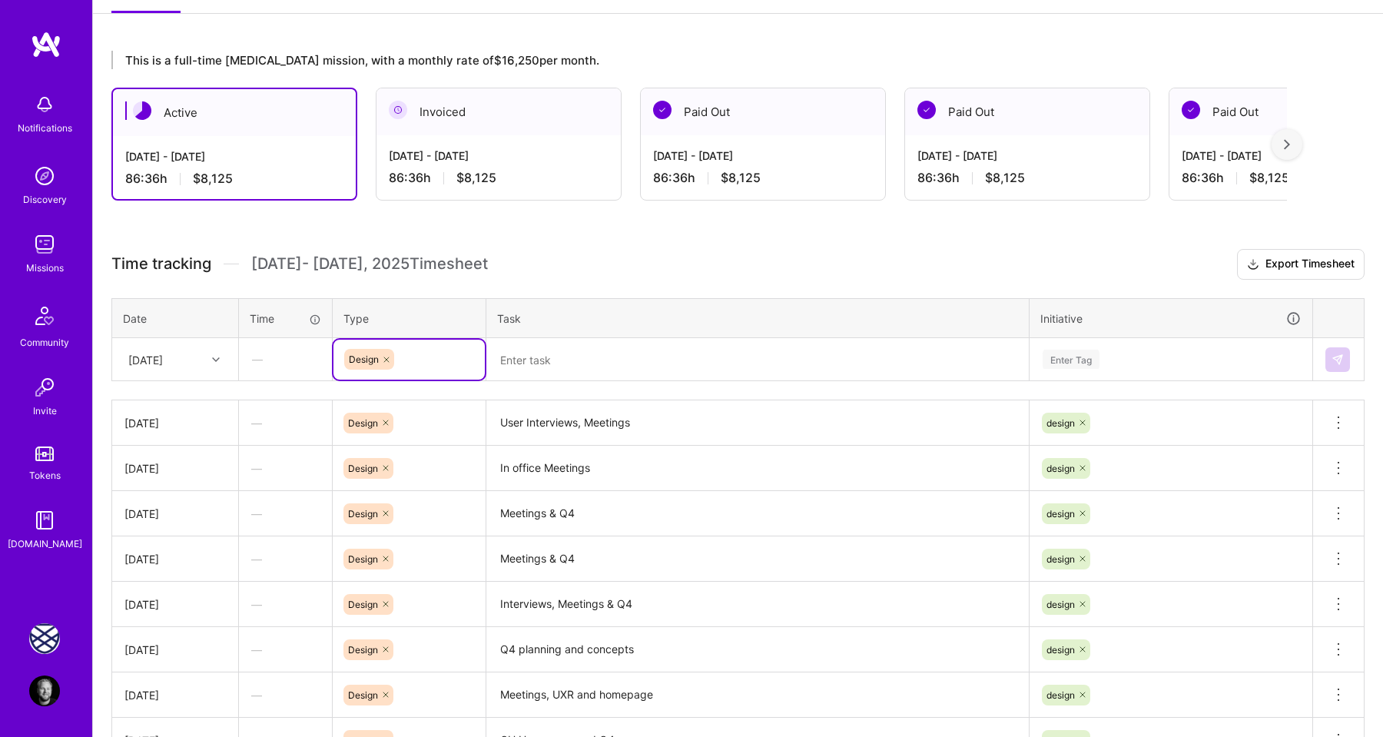
click at [525, 359] on textarea at bounding box center [757, 360] width 539 height 41
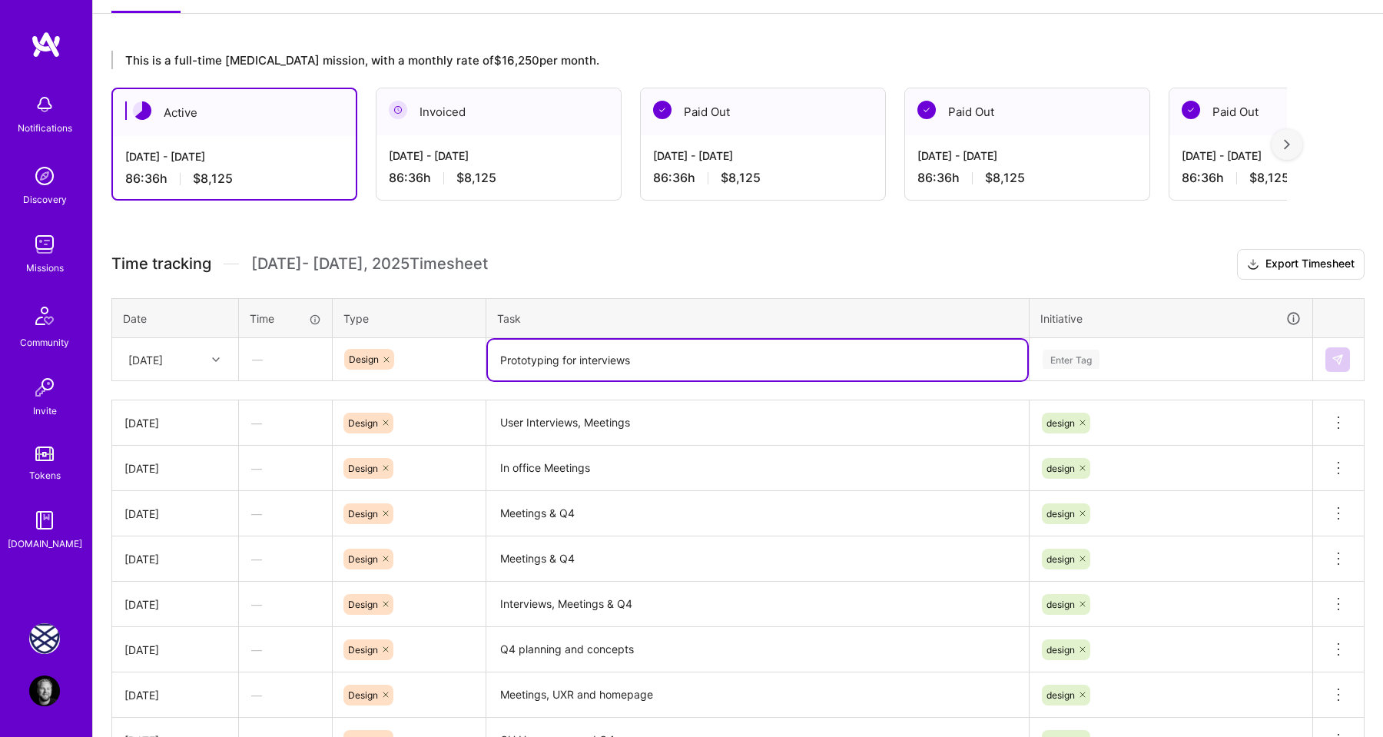
type textarea "Prototyping for interviews"
click at [677, 284] on div "Time tracking [DATE] - [DATE] Timesheet Export Timesheet Date Time Type Task In…" at bounding box center [737, 549] width 1253 height 601
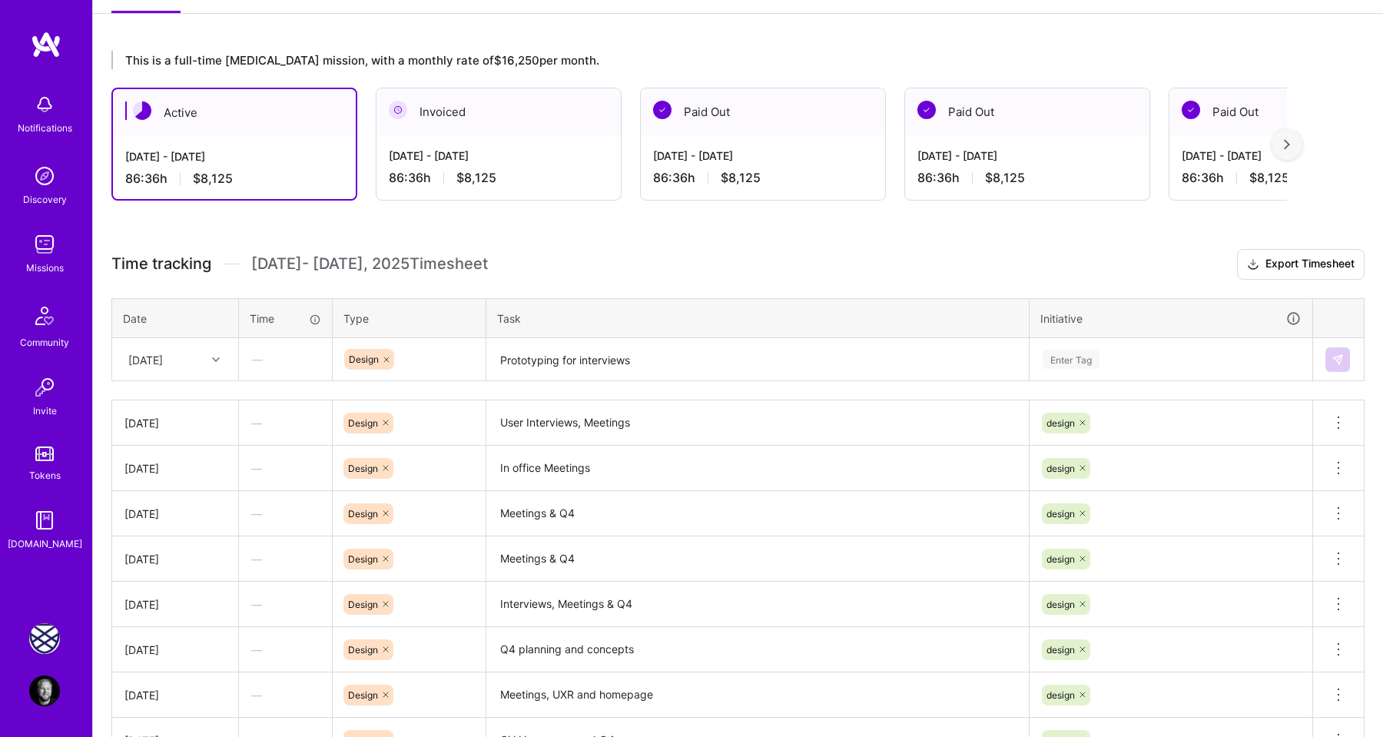
click at [1056, 366] on div "Enter Tag" at bounding box center [1071, 359] width 57 height 24
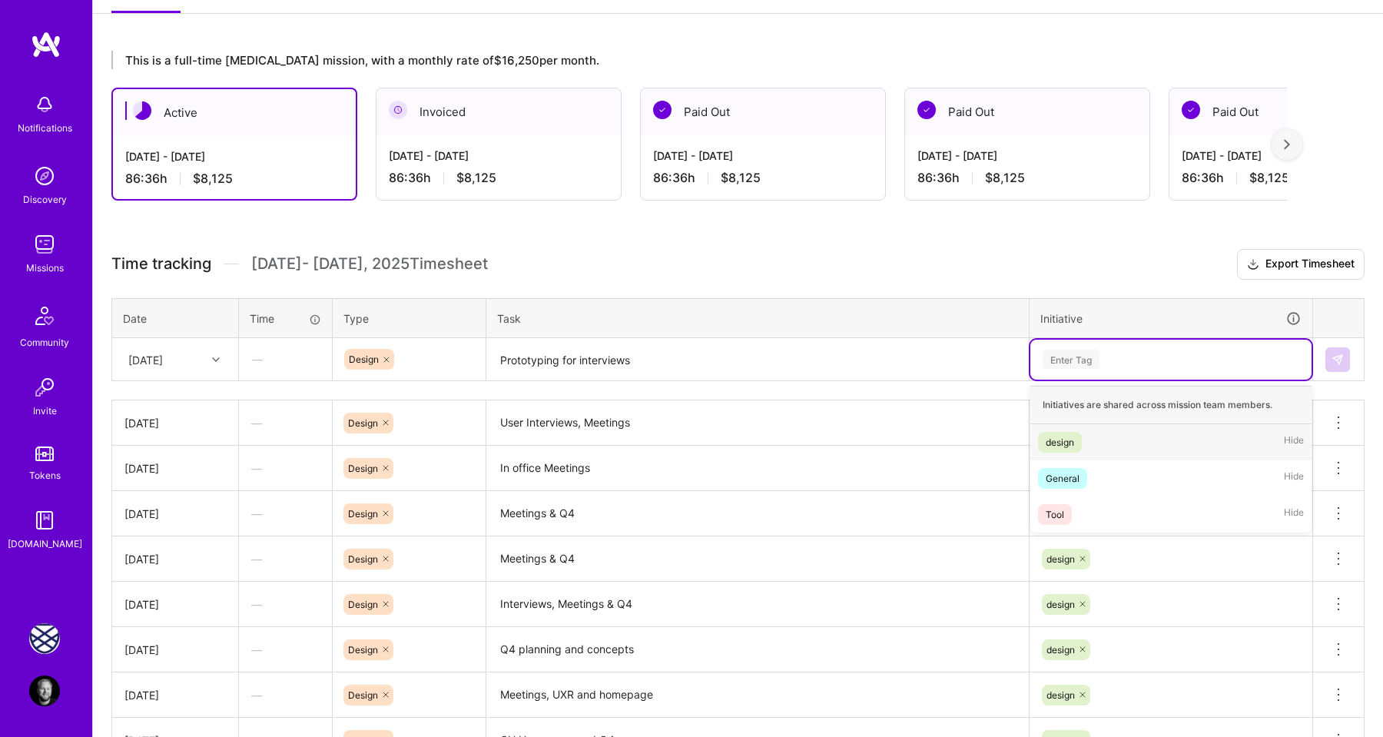
click at [1062, 433] on span "design" at bounding box center [1060, 442] width 44 height 21
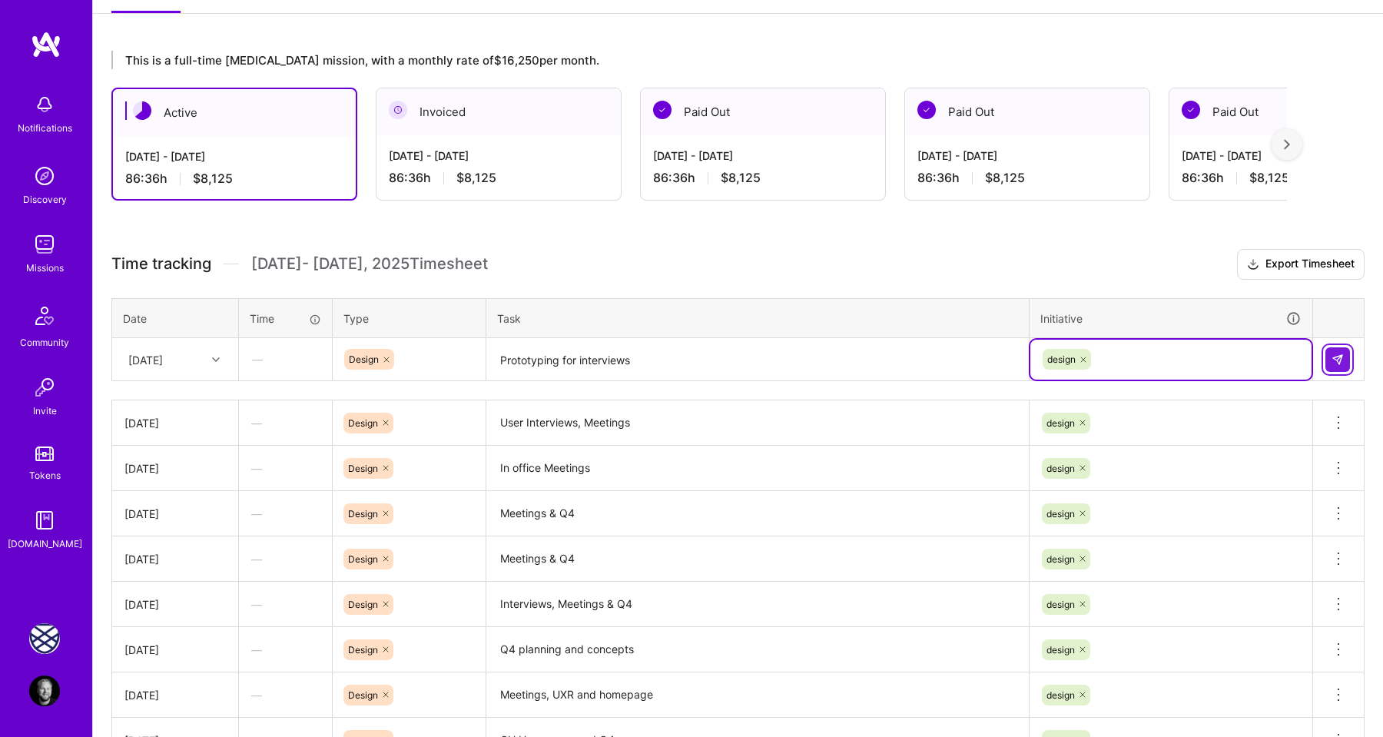
click at [1333, 361] on img at bounding box center [1338, 359] width 12 height 12
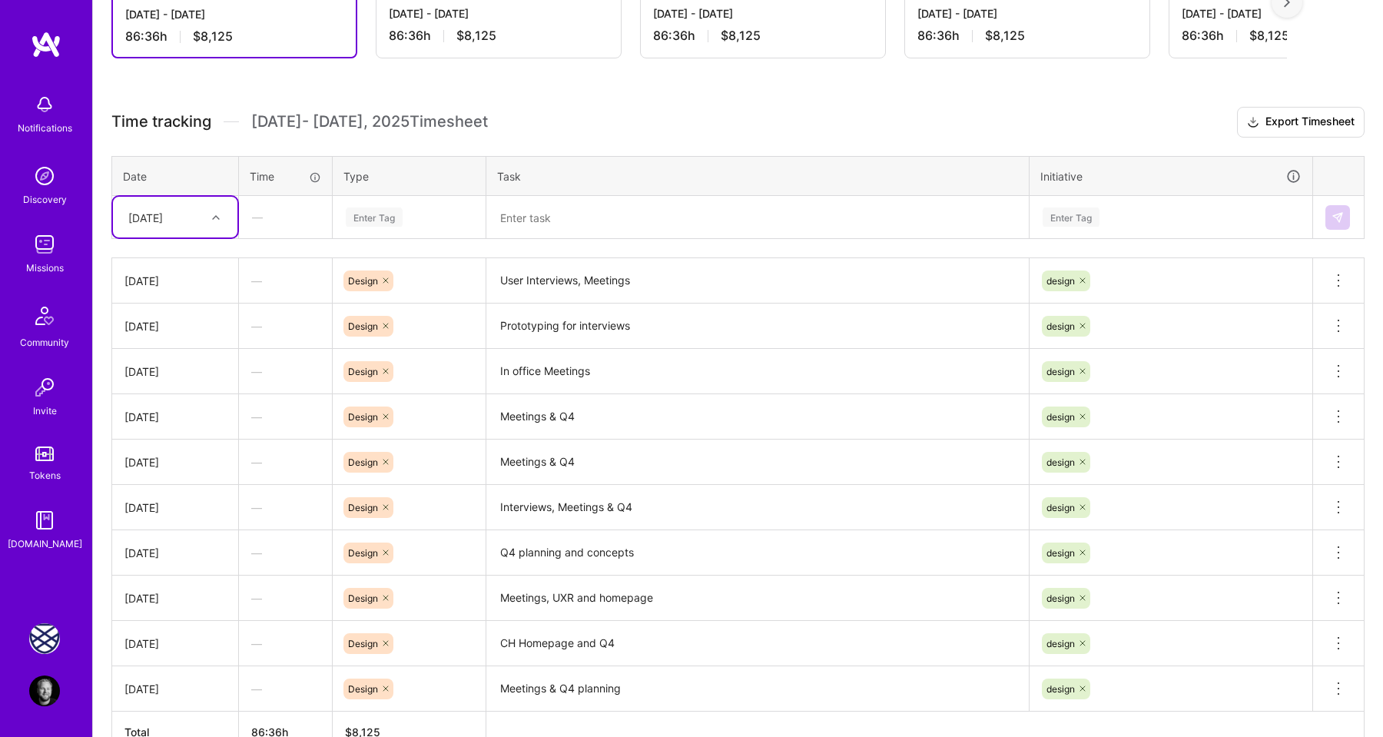
scroll to position [337, 0]
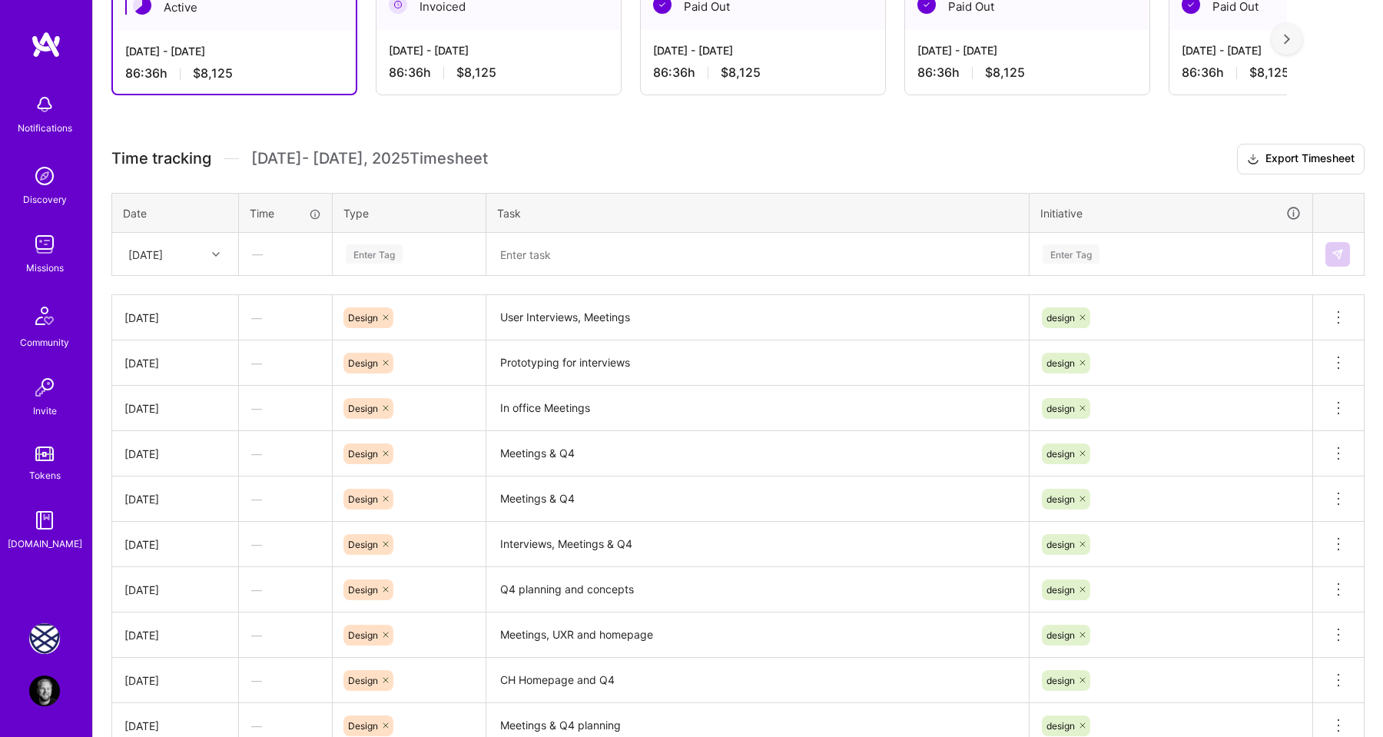
click at [537, 154] on h3 "Time tracking [DATE] - [DATE] Timesheet Export Timesheet" at bounding box center [737, 159] width 1253 height 31
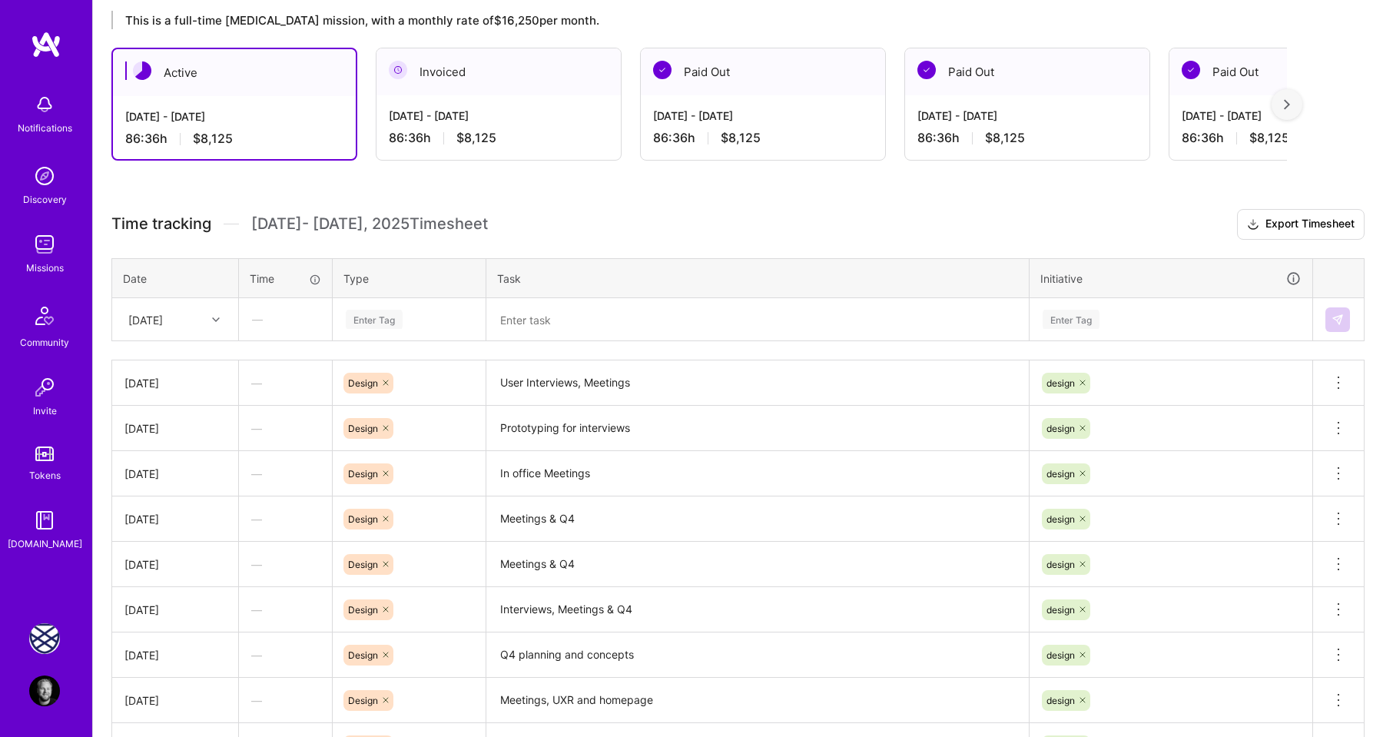
scroll to position [270, 0]
click at [503, 221] on h3 "Time tracking [DATE] - [DATE] Timesheet Export Timesheet" at bounding box center [737, 226] width 1253 height 31
click at [562, 219] on h3 "Time tracking [DATE] - [DATE] Timesheet Export Timesheet" at bounding box center [737, 226] width 1253 height 31
